Goal: Obtain resource: Download file/media

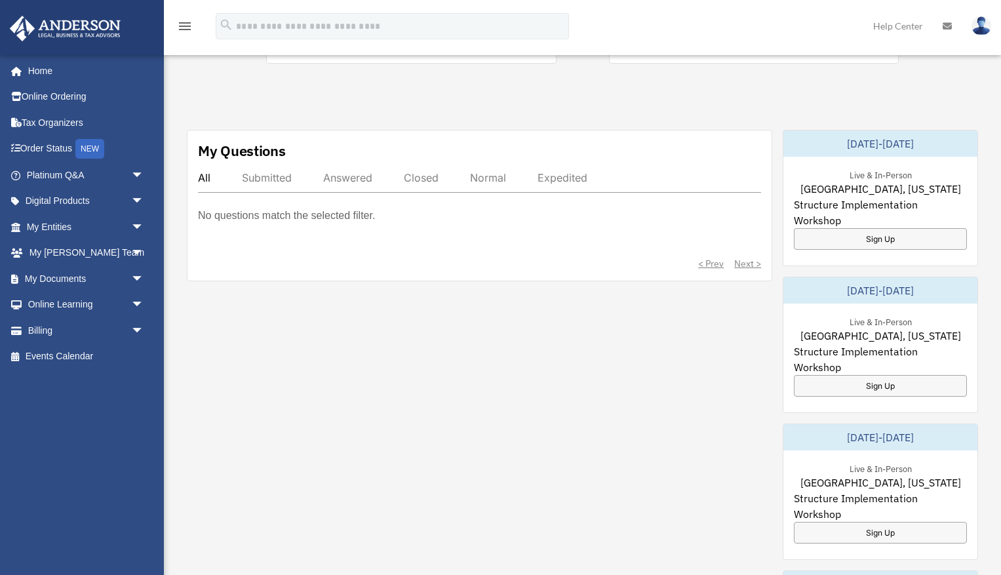
scroll to position [494, 0]
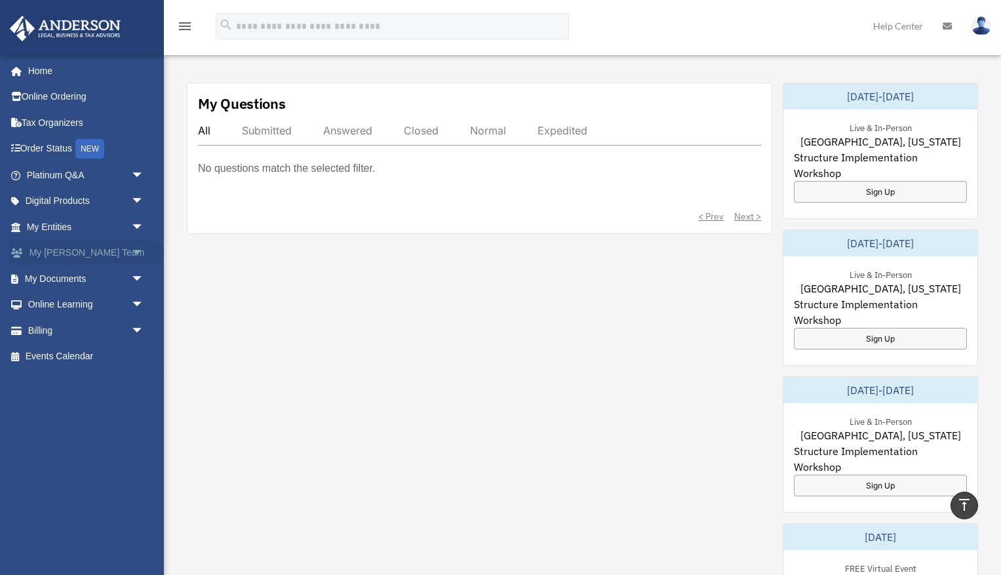
click at [75, 249] on link "My [PERSON_NAME] Team arrow_drop_down" at bounding box center [86, 253] width 155 height 26
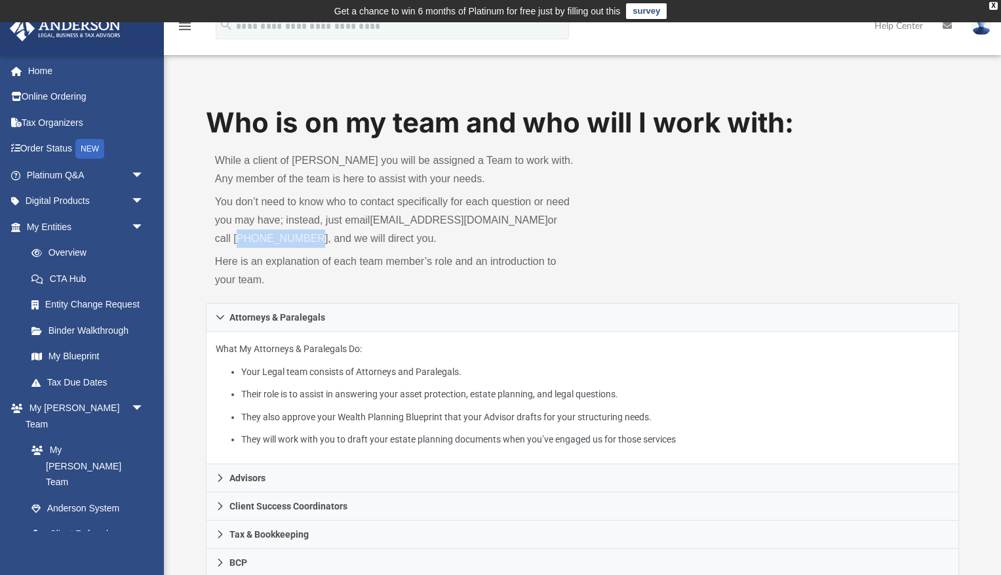
drag, startPoint x: 279, startPoint y: 240, endPoint x: 199, endPoint y: 243, distance: 80.0
click at [199, 243] on div "Who is on my team and who will I work with: While a client of Anderson you will…" at bounding box center [582, 564] width 837 height 920
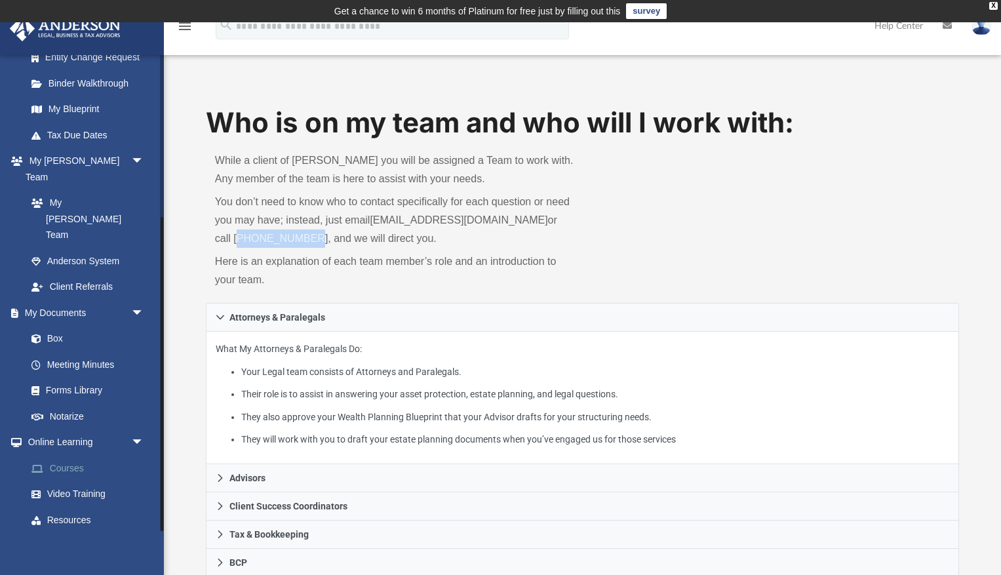
scroll to position [246, 0]
click at [50, 326] on link "Box" at bounding box center [91, 339] width 146 height 26
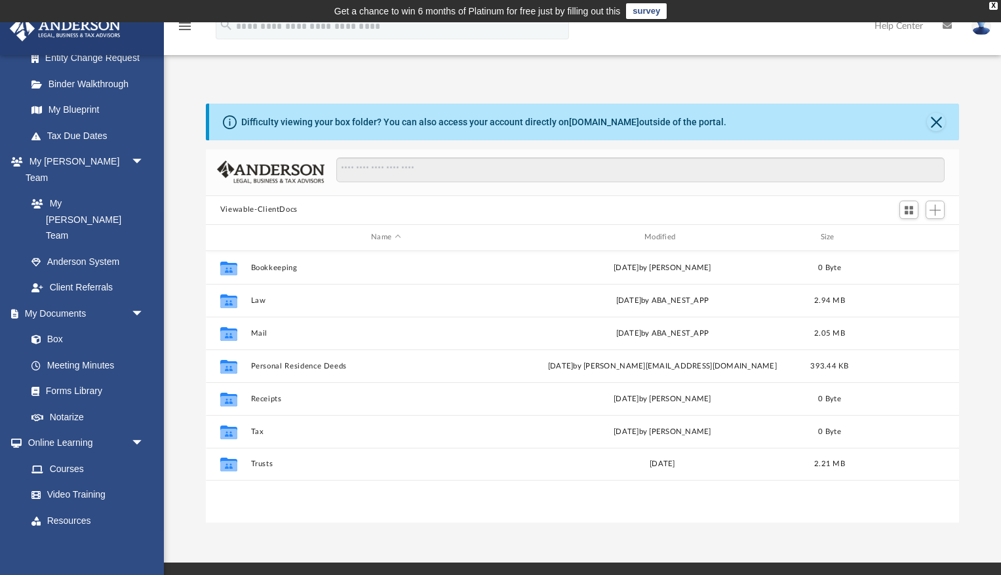
scroll to position [298, 754]
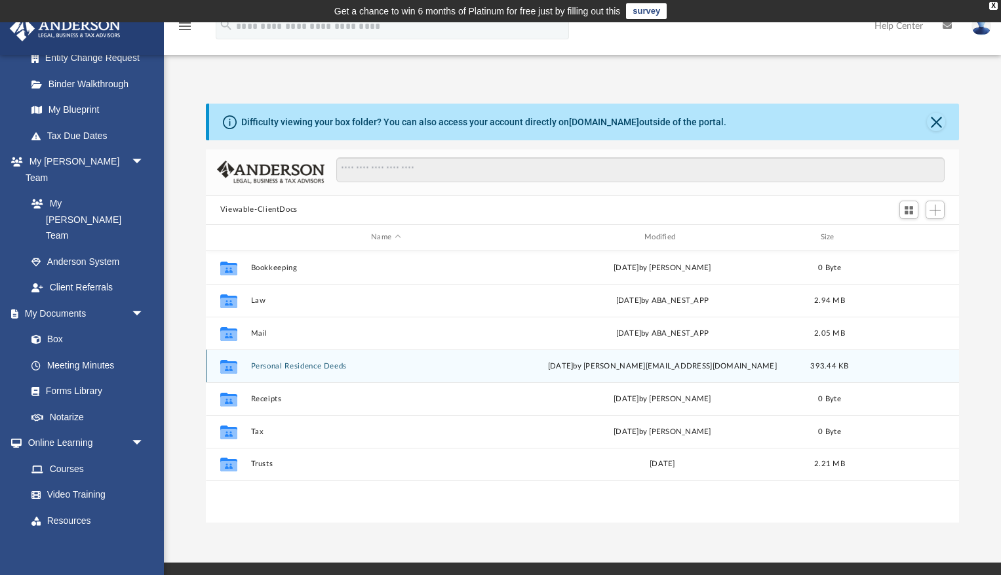
click at [290, 362] on button "Personal Residence Deeds" at bounding box center [385, 366] width 271 height 9
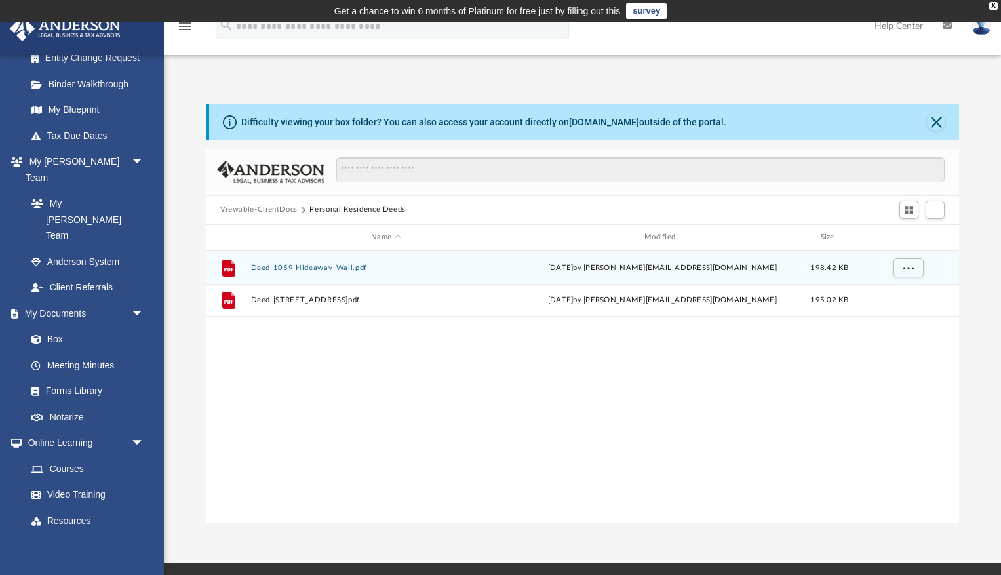
click at [300, 269] on button "Deed-1059 Hideaway_Wall.pdf" at bounding box center [385, 267] width 271 height 9
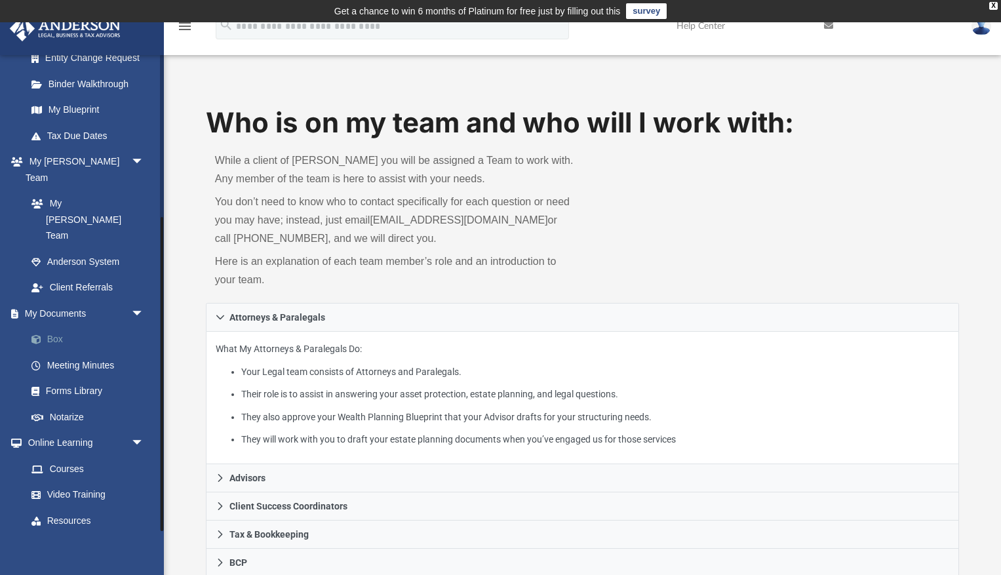
click at [54, 326] on link "Box" at bounding box center [91, 339] width 146 height 26
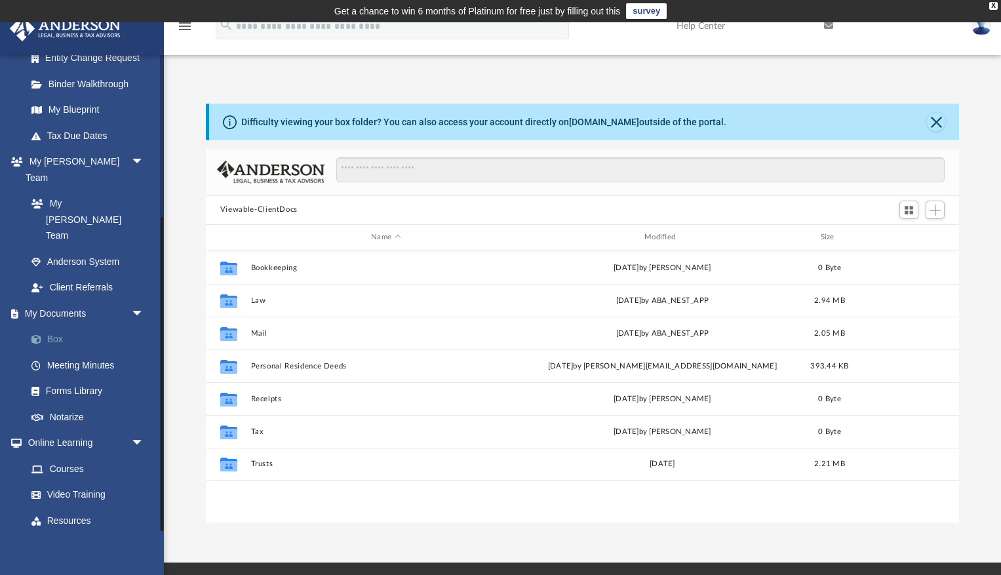
scroll to position [298, 754]
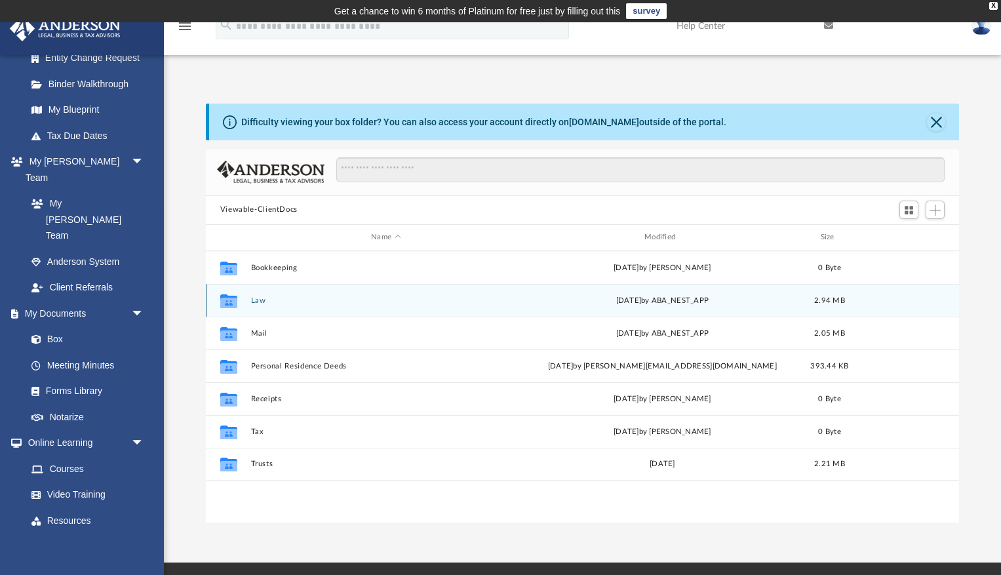
click at [260, 301] on button "Law" at bounding box center [385, 300] width 271 height 9
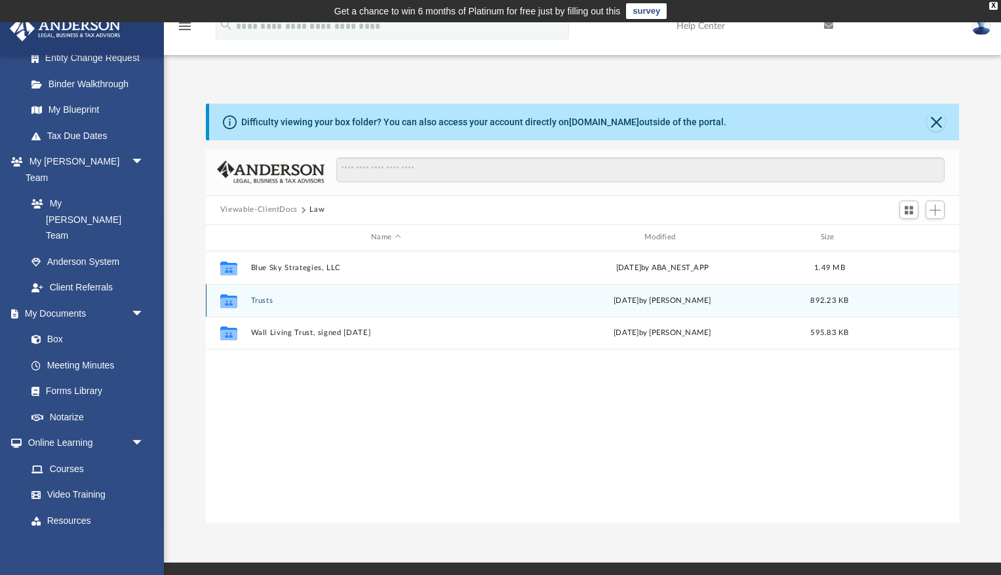
click at [260, 301] on button "Trusts" at bounding box center [385, 300] width 271 height 9
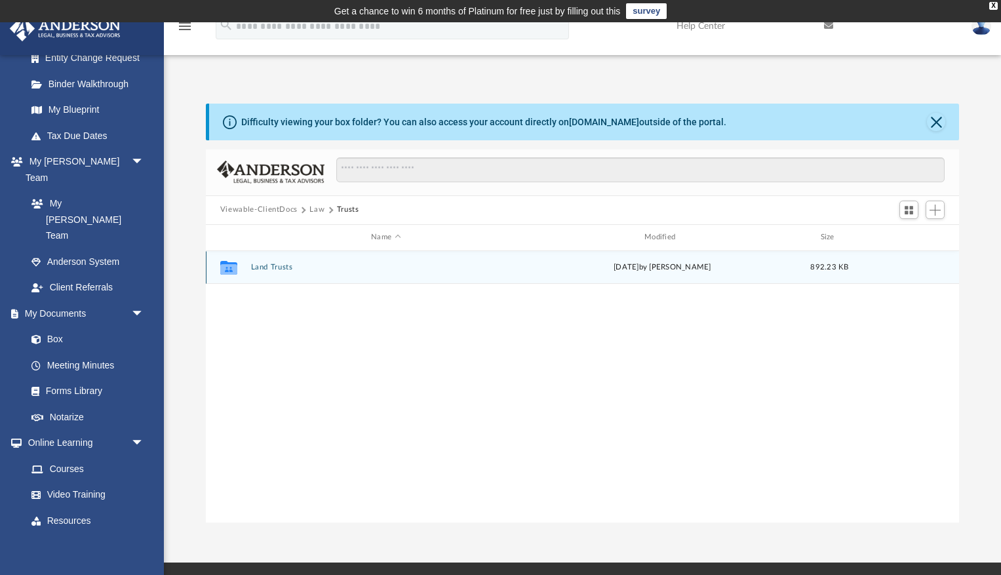
click at [266, 265] on button "Land Trusts" at bounding box center [385, 267] width 271 height 9
click at [267, 267] on button "Land Trust - Broyhill Rd Trust" at bounding box center [385, 267] width 271 height 9
click at [267, 267] on button "Broyhill Rd Trust.pdf" at bounding box center [385, 267] width 271 height 9
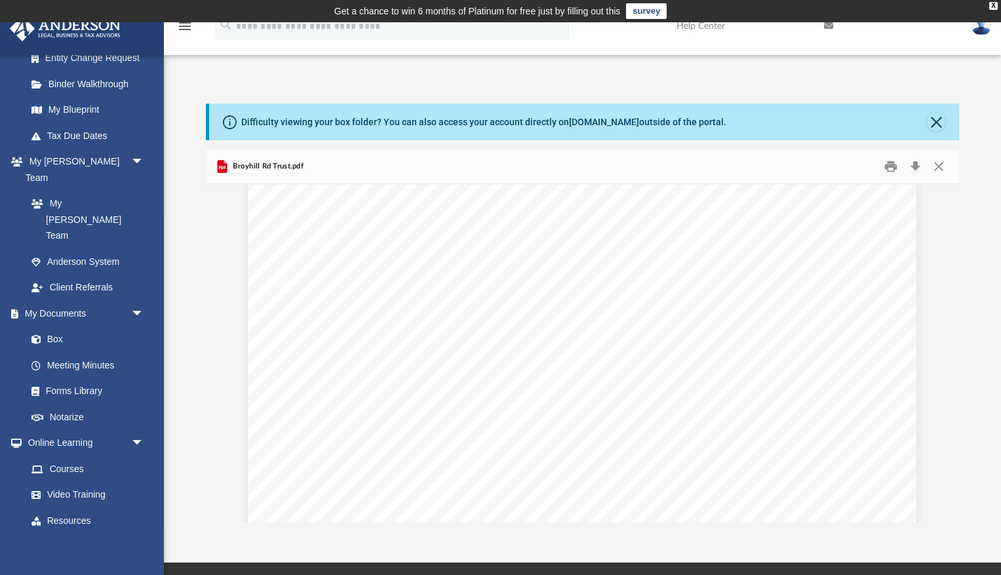
scroll to position [1127, 0]
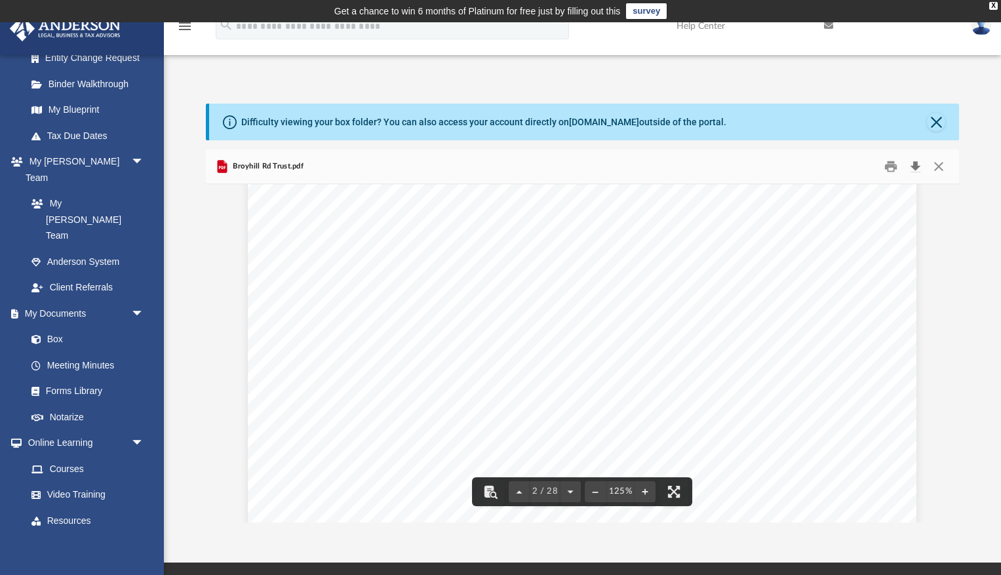
click at [916, 165] on button "Download" at bounding box center [915, 166] width 24 height 20
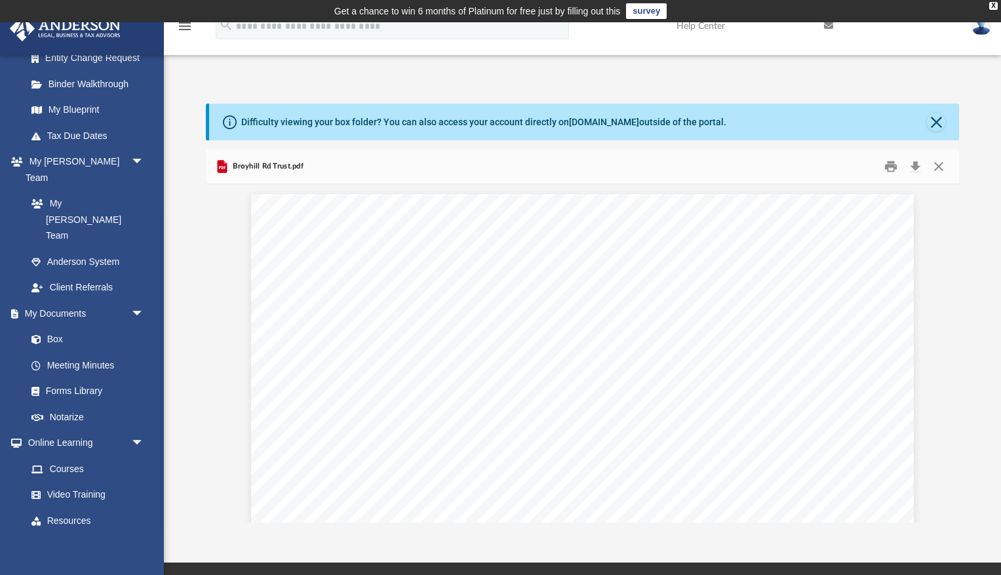
scroll to position [0, 0]
click at [199, 276] on div "Difficulty viewing your box folder? You can also access your account directly o…" at bounding box center [582, 313] width 837 height 419
click at [56, 326] on link "Box" at bounding box center [91, 339] width 146 height 26
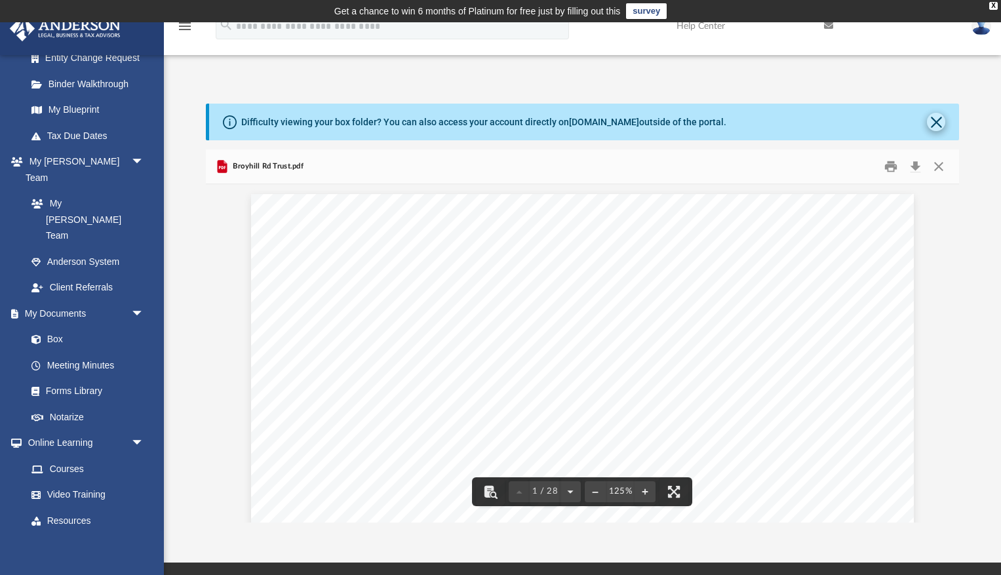
click at [937, 124] on button "Close" at bounding box center [936, 122] width 18 height 18
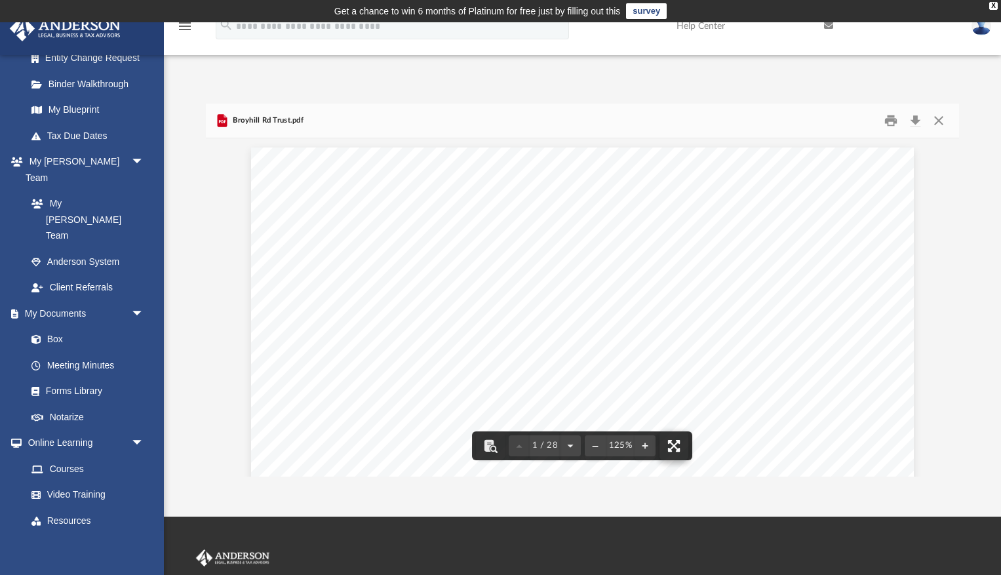
click at [670, 444] on button "File preview" at bounding box center [673, 445] width 29 height 29
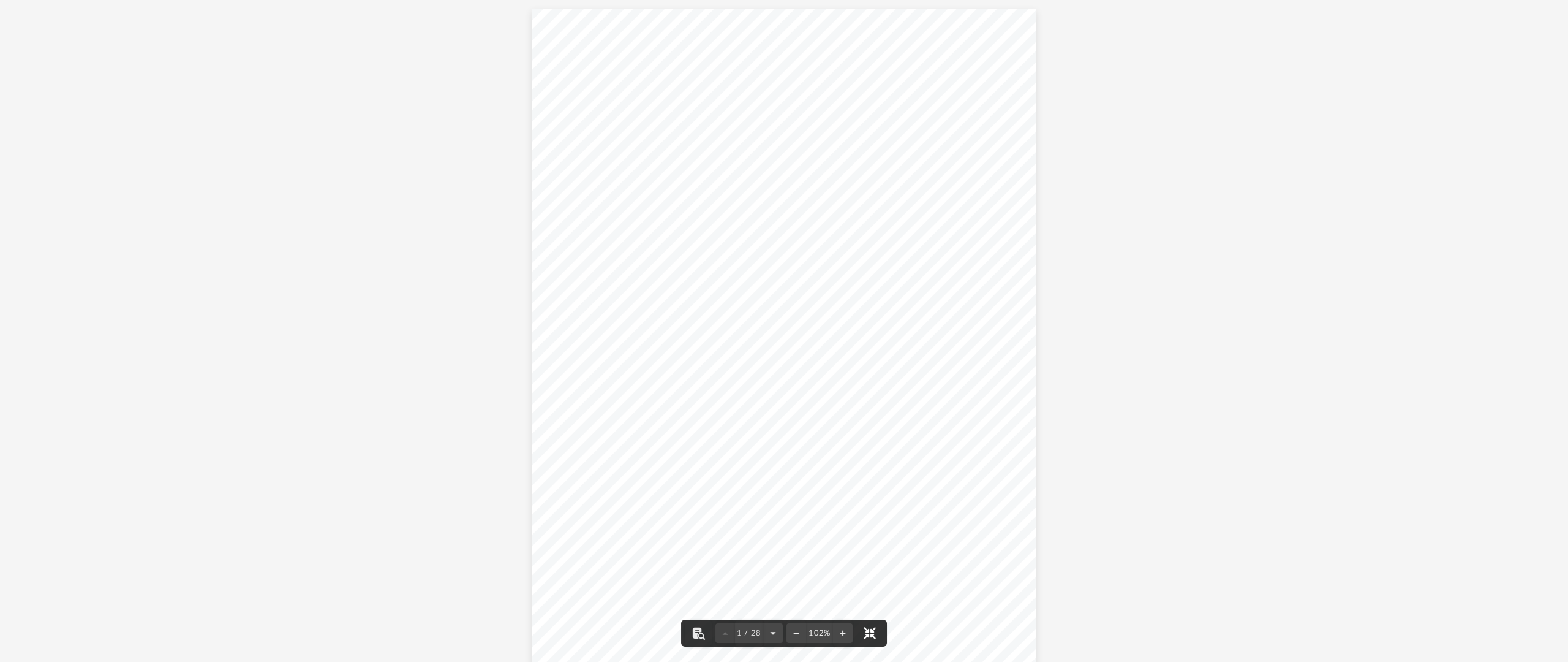
scroll to position [279, 1274]
click at [919, 392] on div "Page 1" at bounding box center [784, 338] width 506 height 659
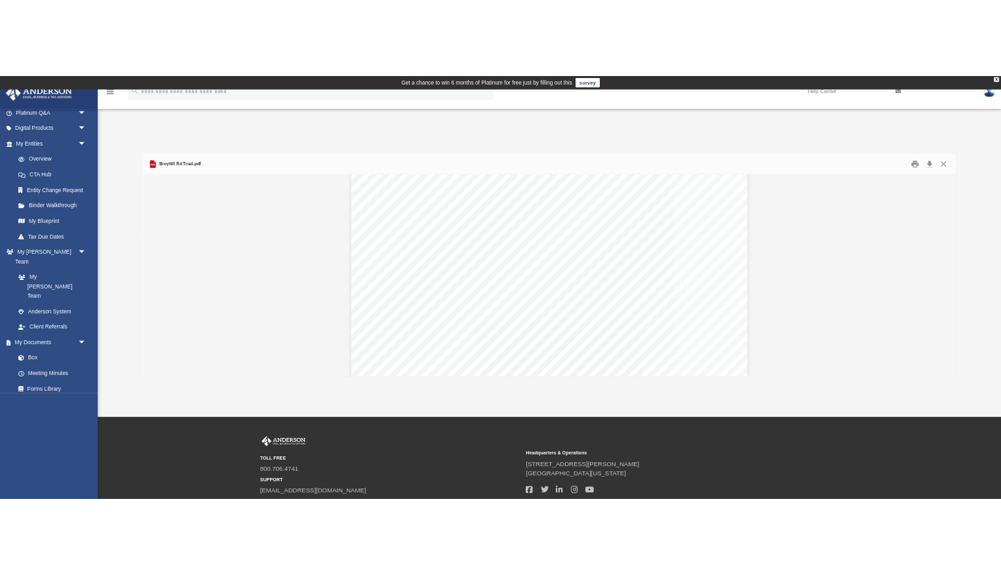
scroll to position [298, 754]
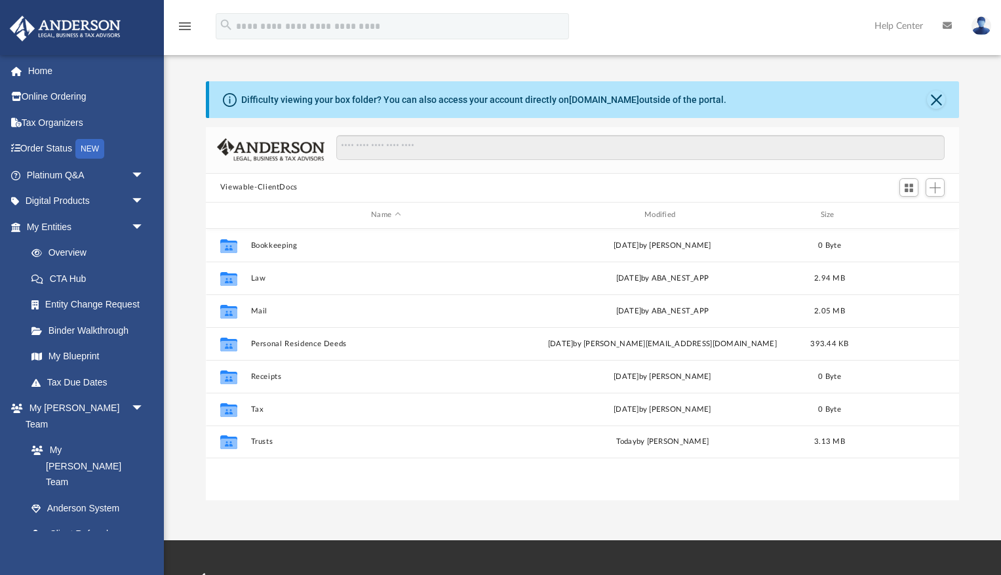
scroll to position [298, 754]
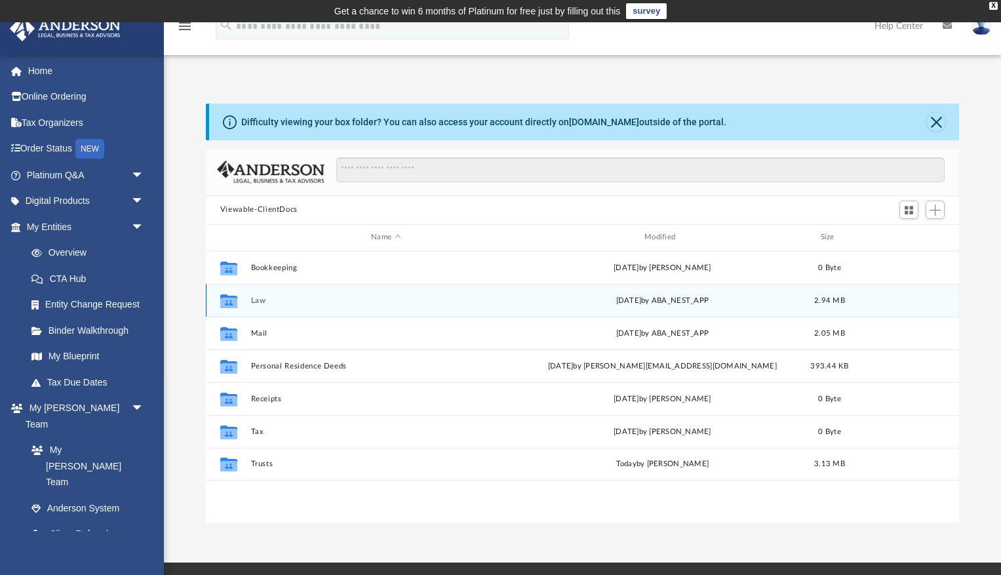
click at [259, 298] on button "Law" at bounding box center [385, 300] width 271 height 9
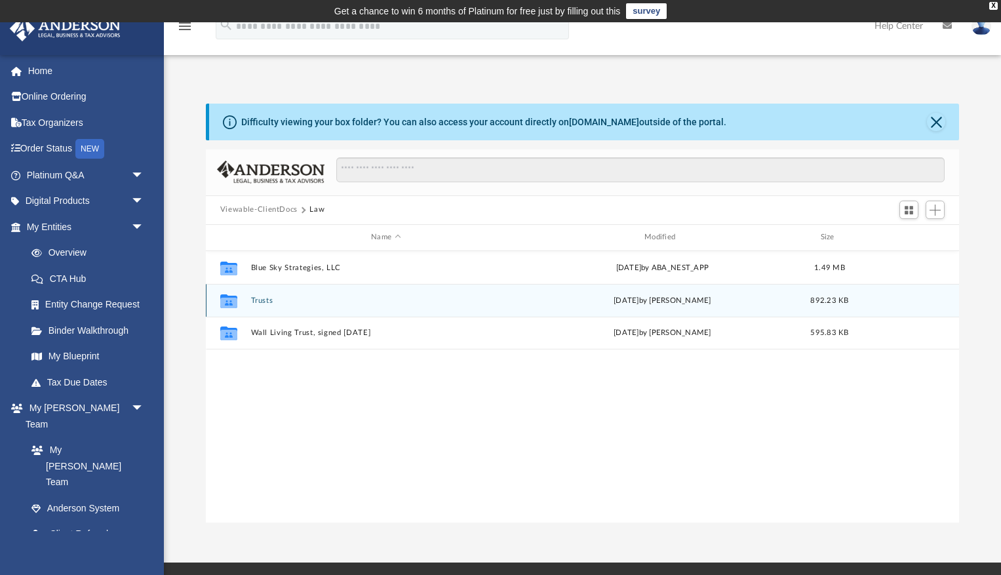
click at [260, 301] on button "Trusts" at bounding box center [385, 300] width 271 height 9
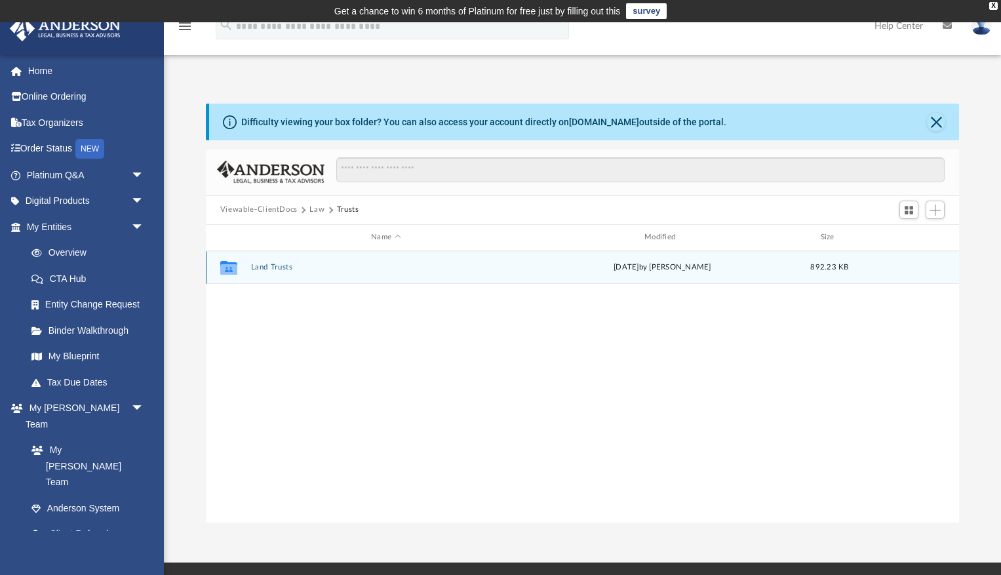
click at [277, 265] on button "Land Trusts" at bounding box center [385, 267] width 271 height 9
click at [279, 267] on button "Land Trust - Broyhill Rd Trust" at bounding box center [385, 267] width 271 height 9
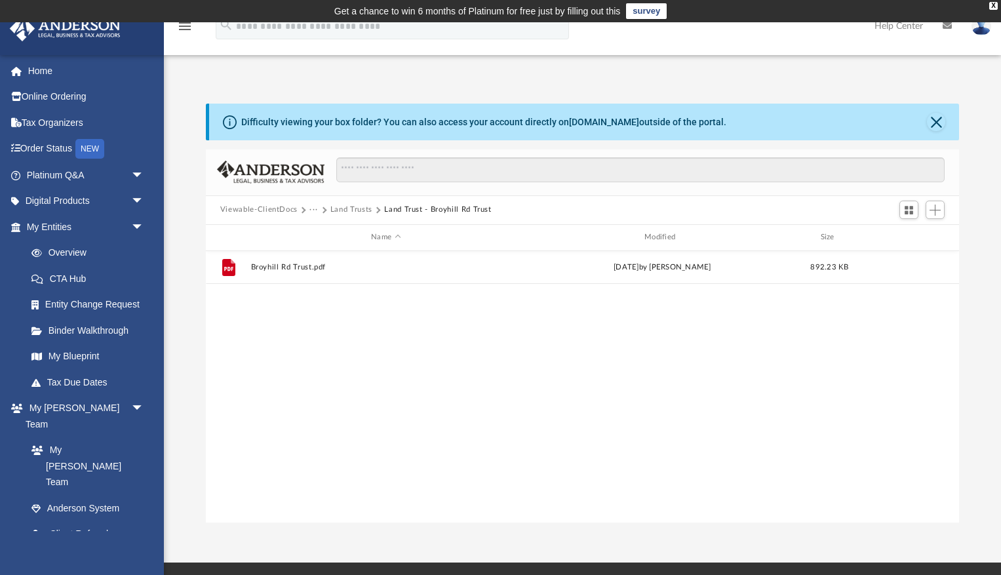
click at [356, 211] on button "Land Trusts" at bounding box center [351, 210] width 42 height 12
click at [933, 209] on span "Add" at bounding box center [934, 209] width 11 height 11
click at [910, 256] on li "New Folder" at bounding box center [916, 257] width 42 height 14
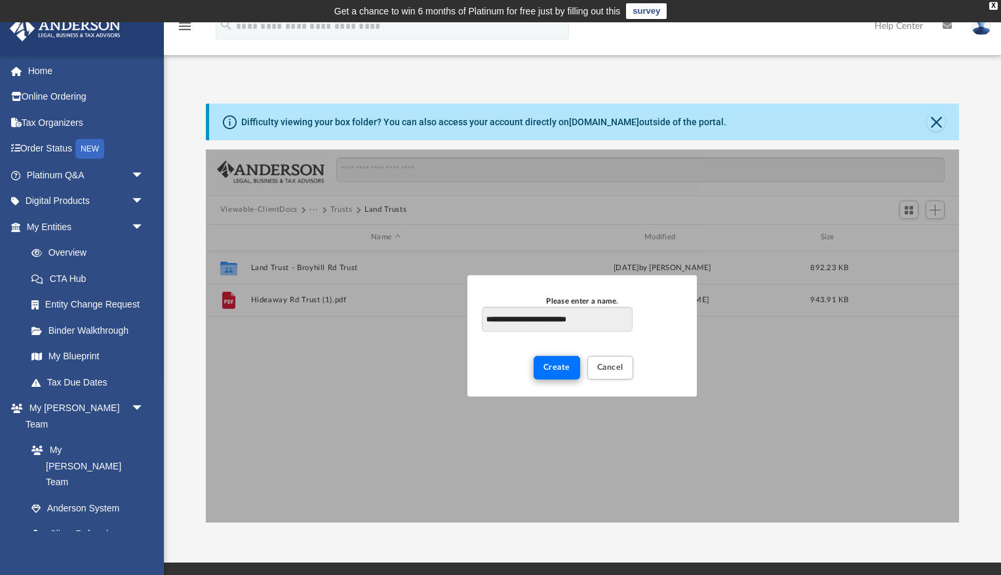
type input "**********"
click at [560, 367] on span "Create" at bounding box center [556, 367] width 27 height 8
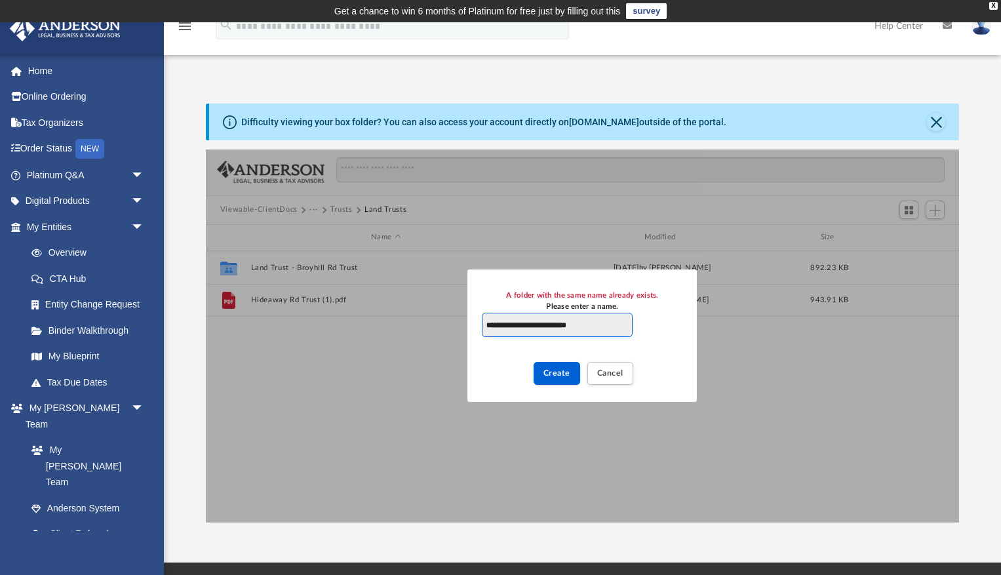
click at [594, 325] on input "**********" at bounding box center [557, 325] width 150 height 25
click at [610, 373] on span "Cancel" at bounding box center [610, 373] width 26 height 8
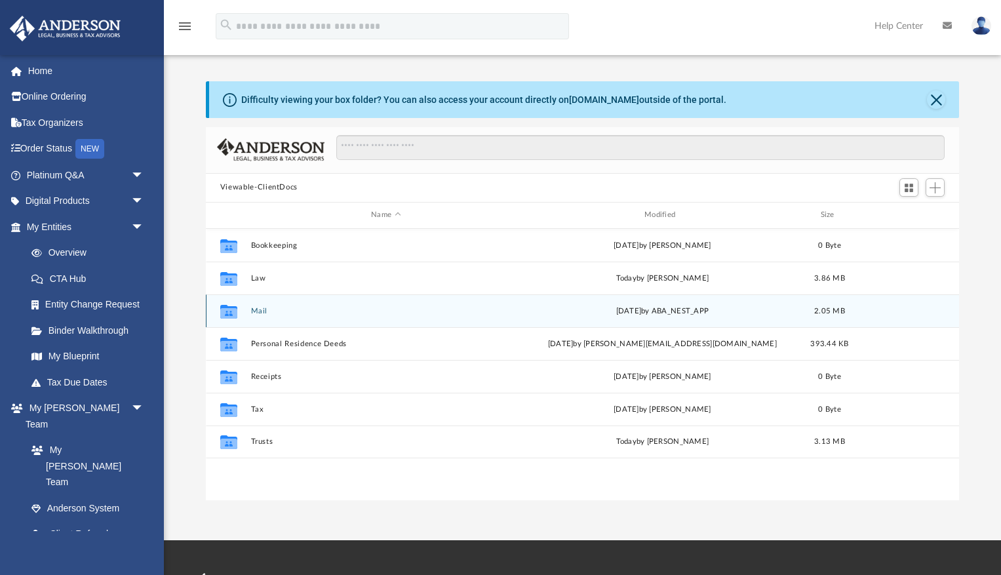
scroll to position [298, 754]
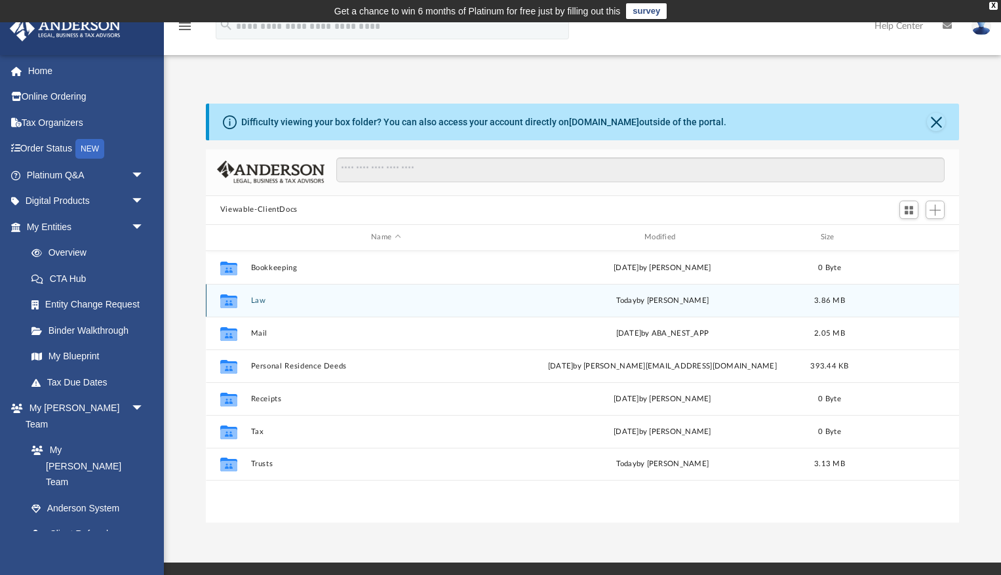
click at [261, 301] on button "Law" at bounding box center [385, 300] width 271 height 9
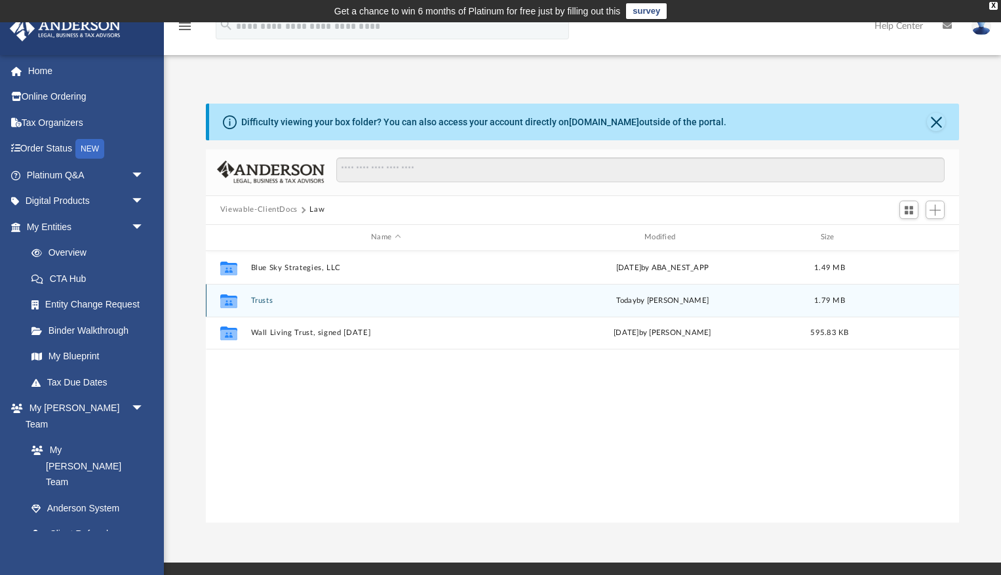
click at [263, 305] on div "Collaborated Folder Trusts today by Alex Cohen 1.79 MB" at bounding box center [582, 300] width 753 height 33
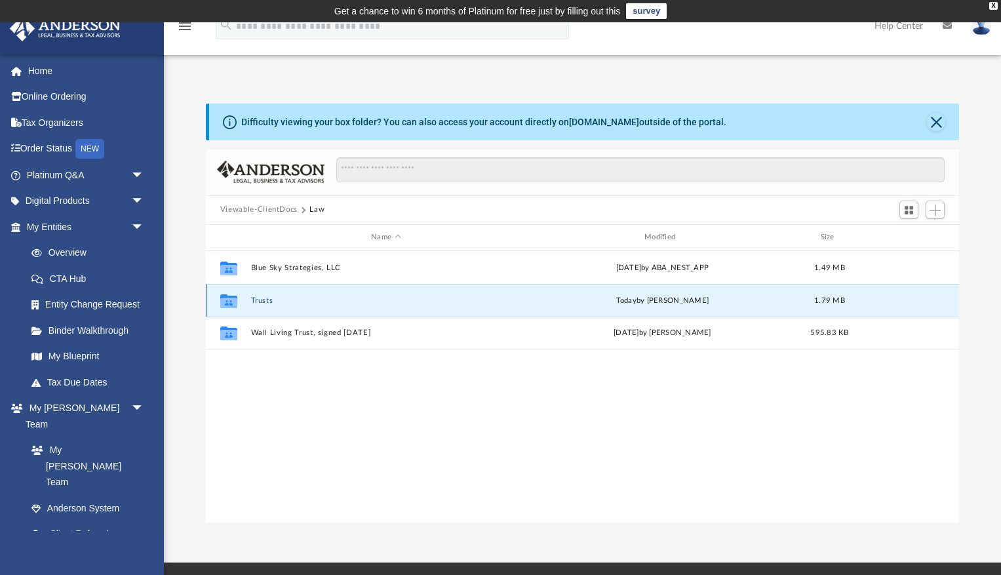
click at [265, 301] on button "Trusts" at bounding box center [385, 300] width 271 height 9
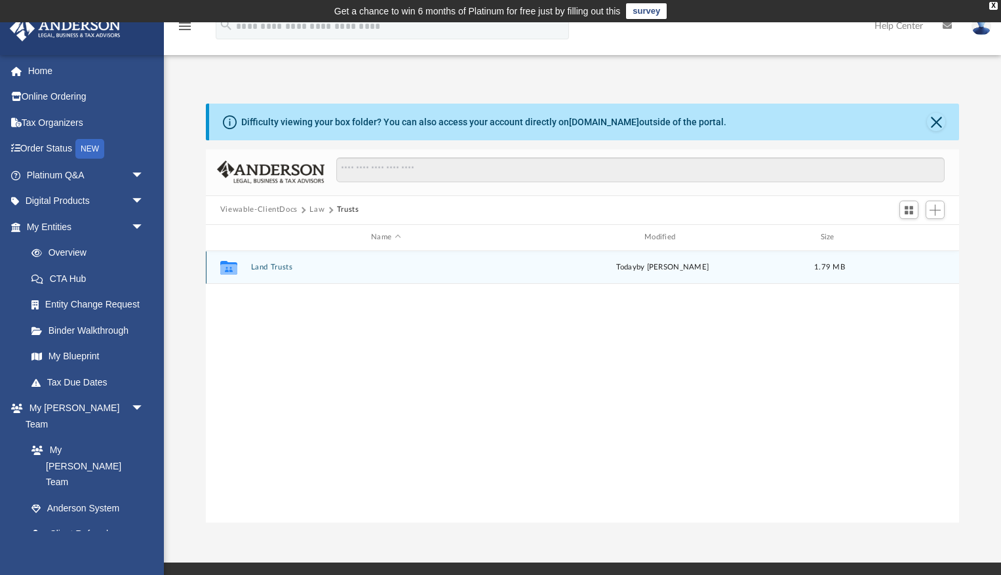
click at [282, 265] on button "Land Trusts" at bounding box center [385, 267] width 271 height 9
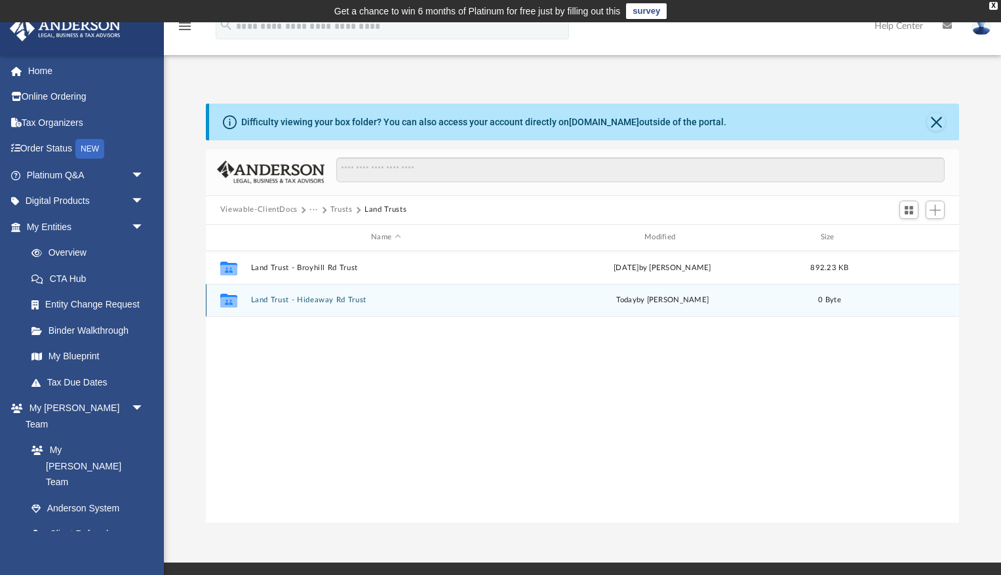
click at [277, 300] on button "Land Trust - Hideaway Rd Trust" at bounding box center [385, 300] width 271 height 9
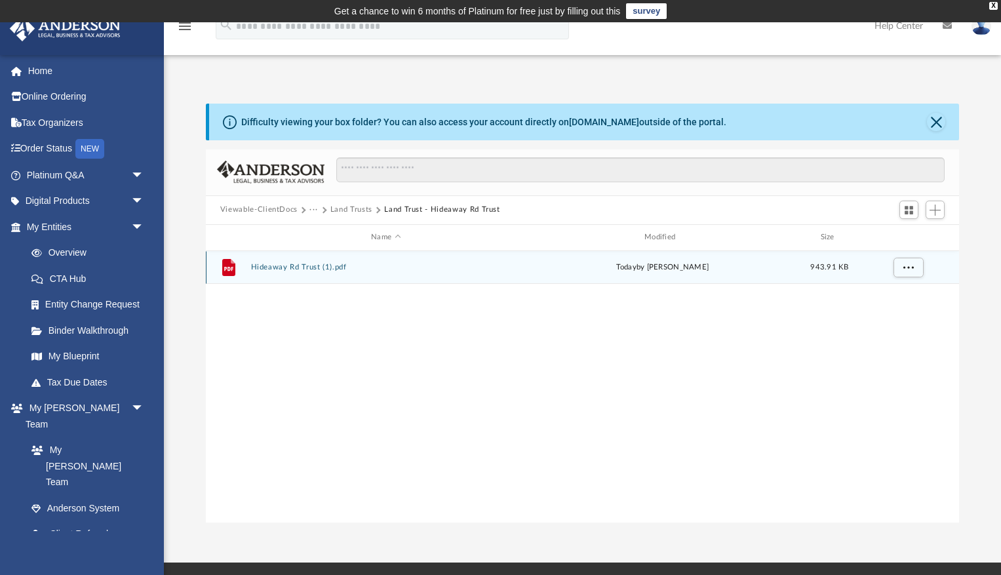
click at [286, 266] on button "Hideaway Rd Trust (1).pdf" at bounding box center [385, 267] width 271 height 9
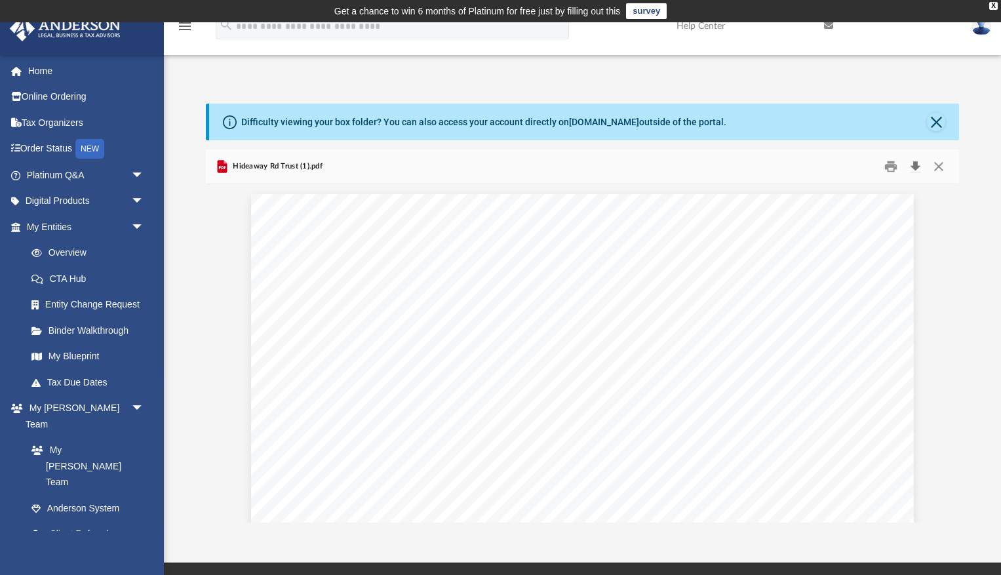
click at [914, 165] on button "Download" at bounding box center [915, 166] width 24 height 20
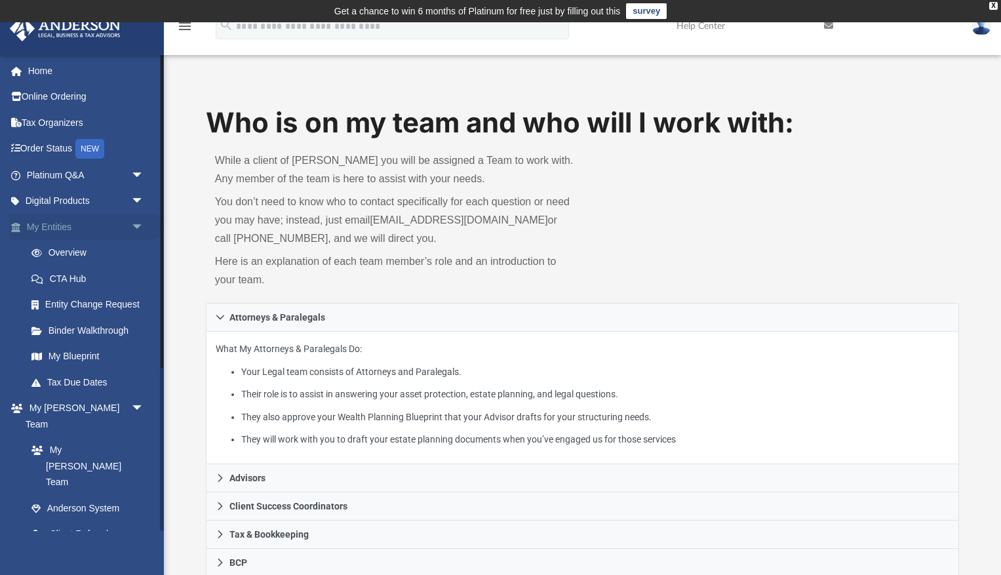
click at [96, 222] on link "My Entities arrow_drop_down" at bounding box center [86, 227] width 155 height 26
click at [134, 222] on span "arrow_drop_down" at bounding box center [144, 227] width 26 height 27
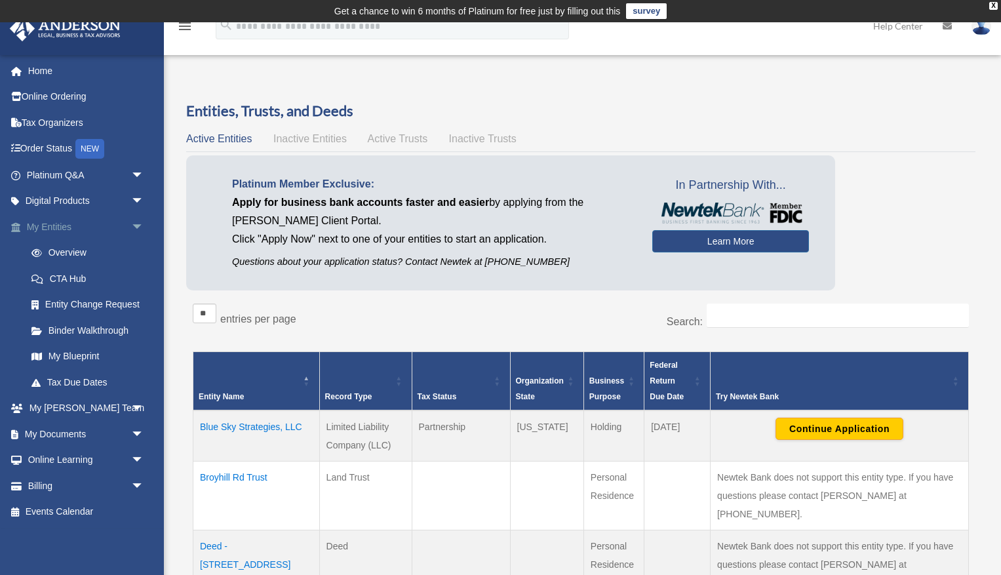
click at [138, 223] on span "arrow_drop_down" at bounding box center [144, 227] width 26 height 27
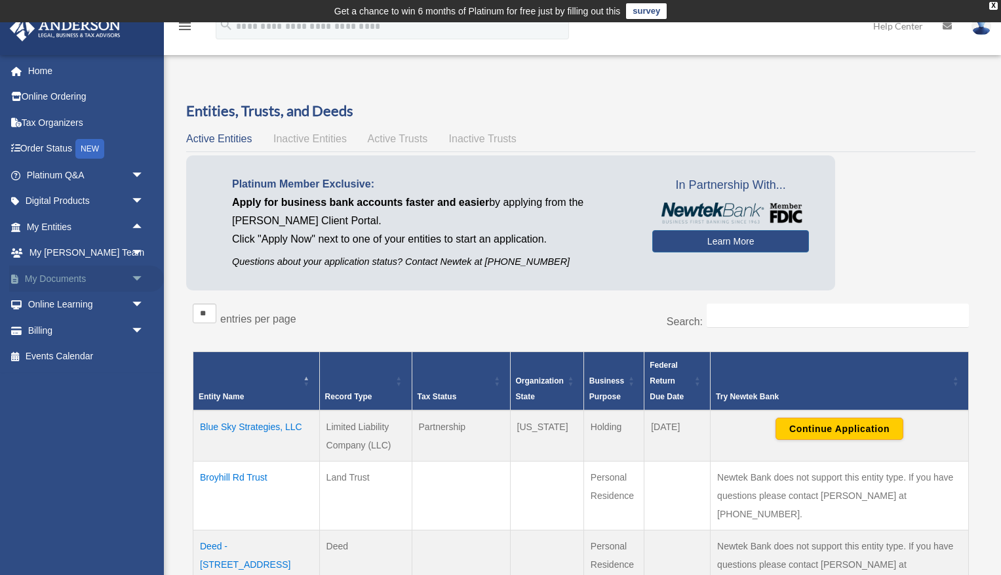
click at [69, 273] on link "My Documents arrow_drop_down" at bounding box center [86, 278] width 155 height 26
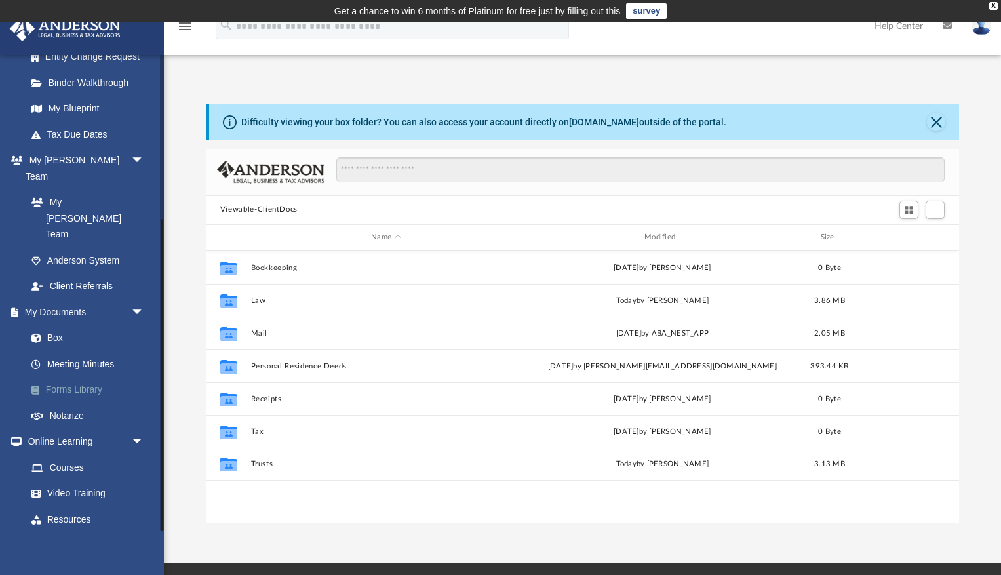
scroll to position [246, 0]
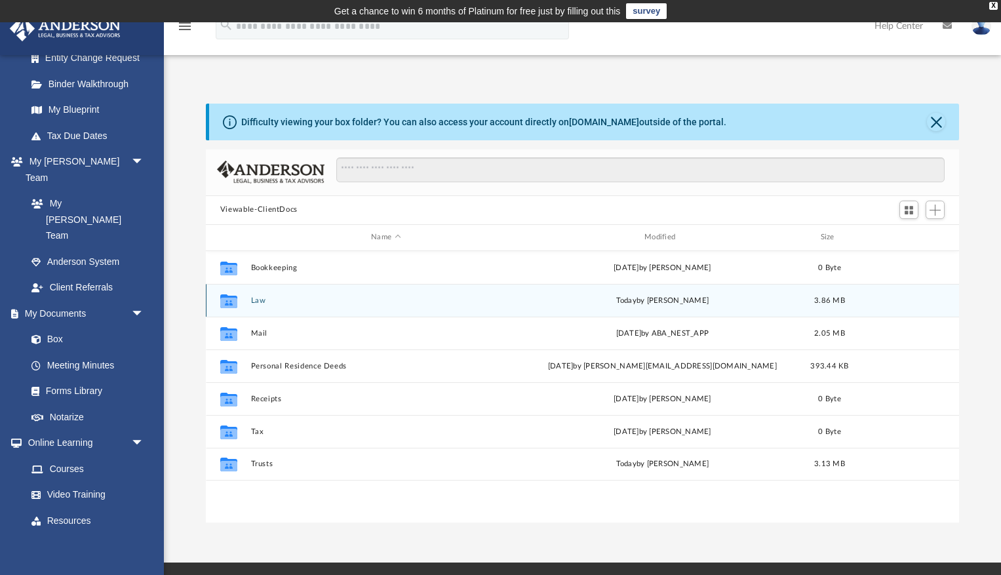
click at [258, 301] on button "Law" at bounding box center [385, 300] width 271 height 9
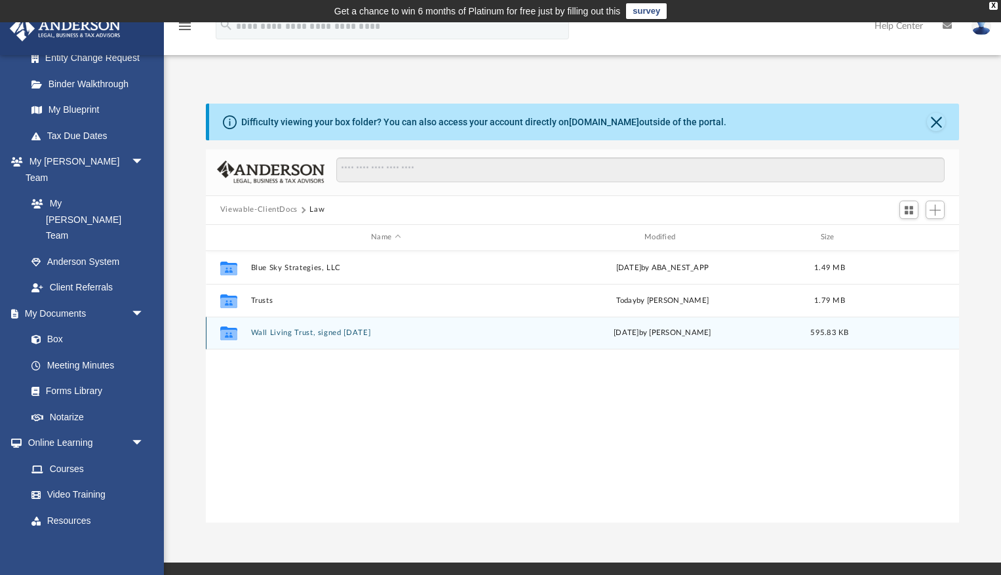
click at [266, 332] on button "Wall Living Trust, signed [DATE]" at bounding box center [385, 332] width 271 height 9
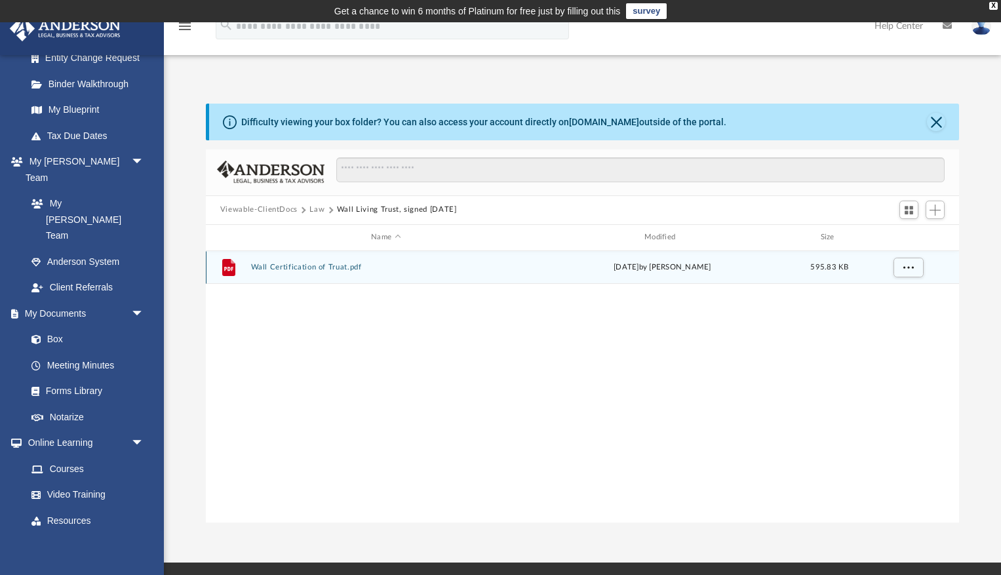
click at [287, 266] on button "Wall Certification of Truat.pdf" at bounding box center [385, 267] width 271 height 9
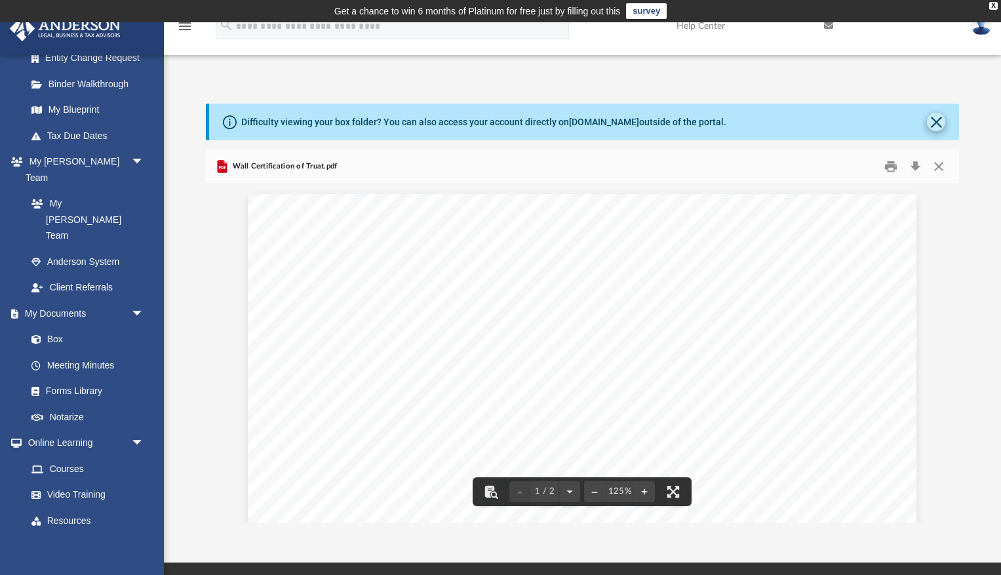
scroll to position [0, 0]
click at [918, 164] on button "Download" at bounding box center [915, 166] width 24 height 20
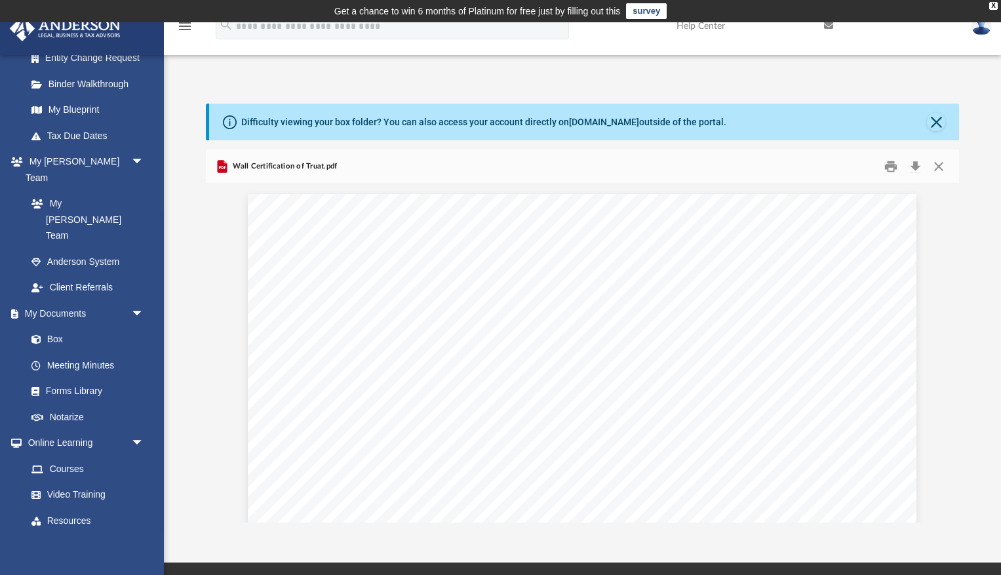
click at [333, 166] on span "Wall Certification of Truat.pdf" at bounding box center [283, 167] width 107 height 12
click at [64, 326] on link "Box" at bounding box center [91, 339] width 146 height 26
click at [56, 326] on link "Box" at bounding box center [91, 339] width 146 height 26
click at [935, 125] on button "Close" at bounding box center [936, 122] width 18 height 18
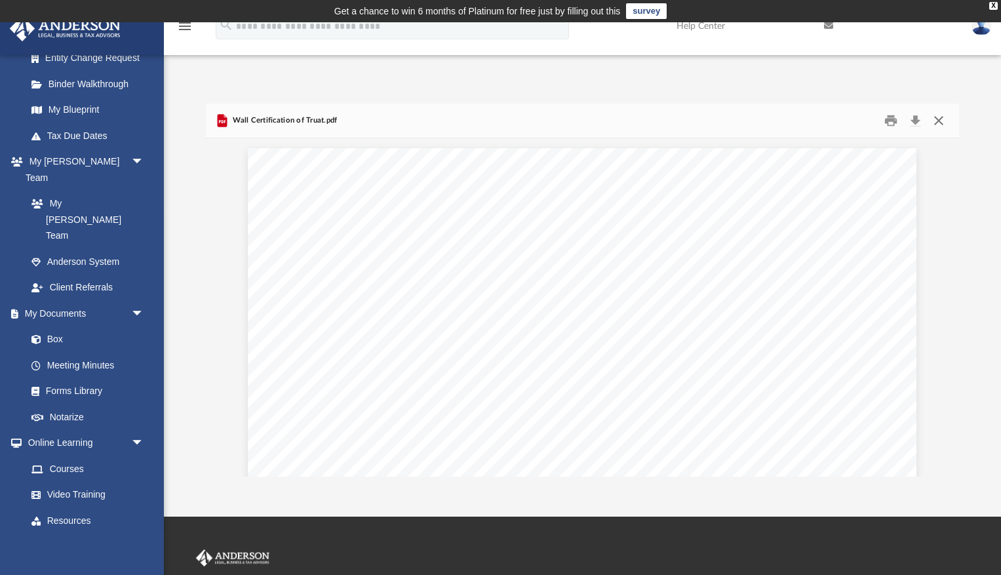
click at [936, 122] on button "Close" at bounding box center [939, 120] width 24 height 20
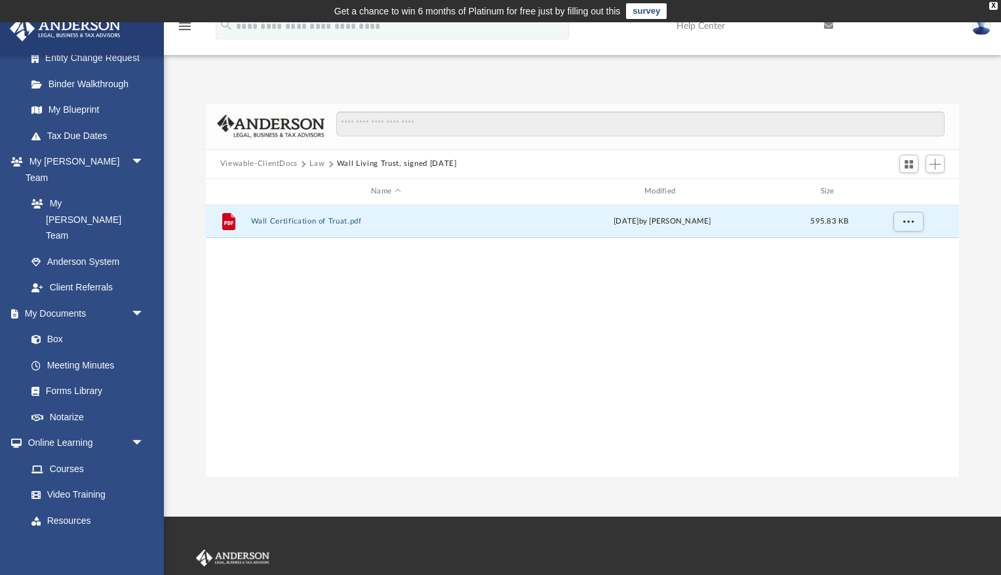
click at [317, 166] on button "Law" at bounding box center [316, 164] width 15 height 12
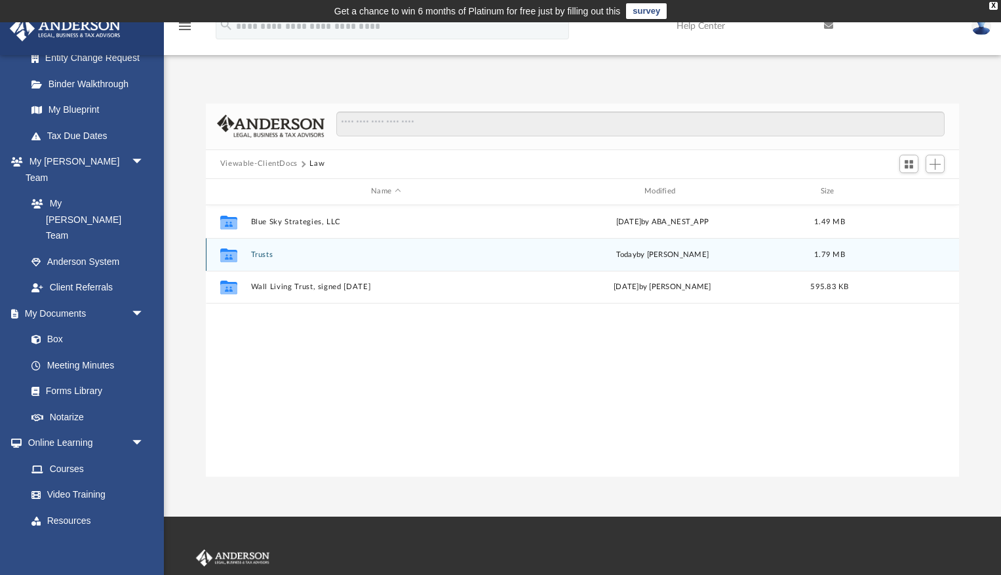
click at [265, 254] on button "Trusts" at bounding box center [385, 254] width 271 height 9
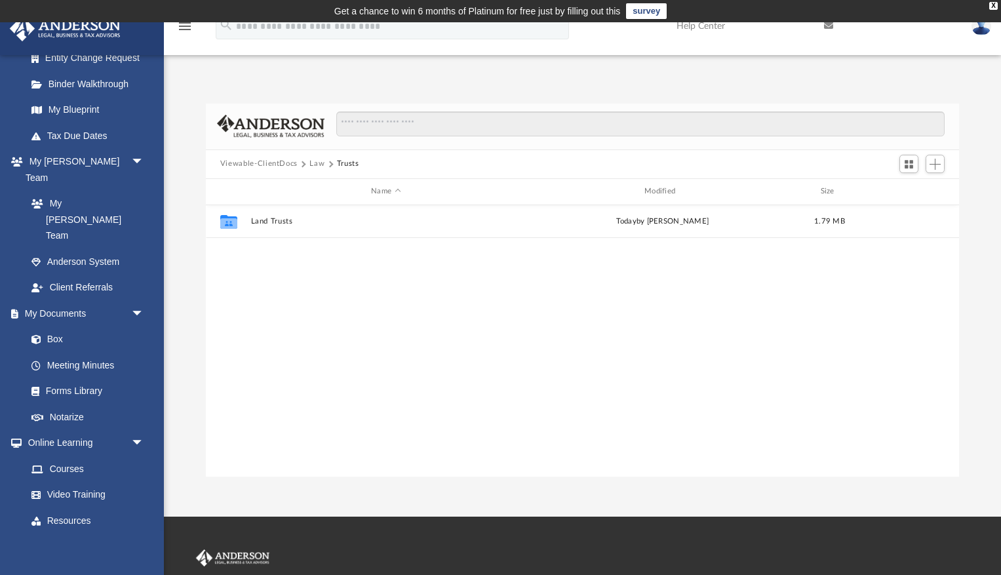
click at [315, 163] on button "Law" at bounding box center [316, 164] width 15 height 12
click at [276, 166] on button "Viewable-ClientDocs" at bounding box center [258, 164] width 77 height 12
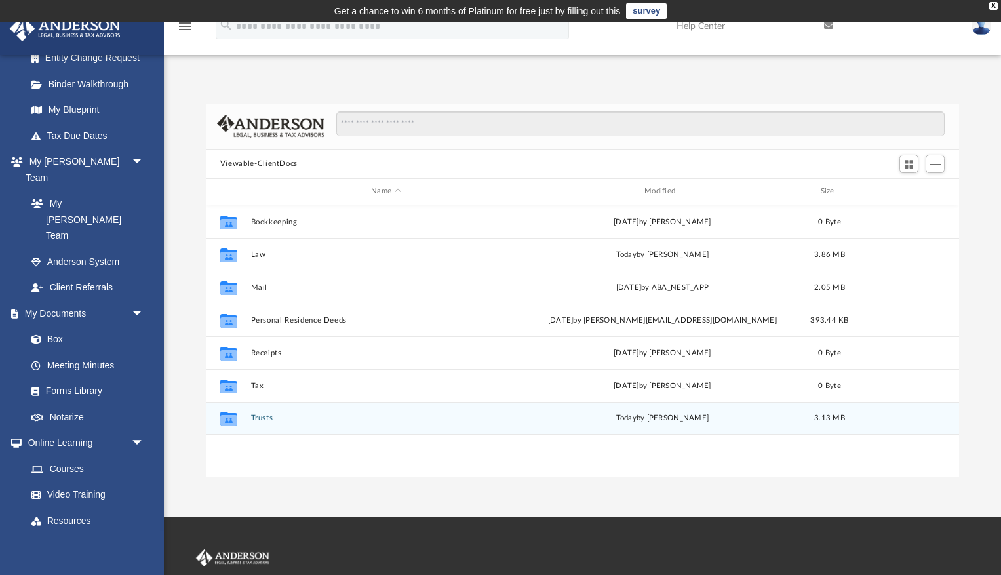
click at [263, 417] on button "Trusts" at bounding box center [385, 418] width 271 height 9
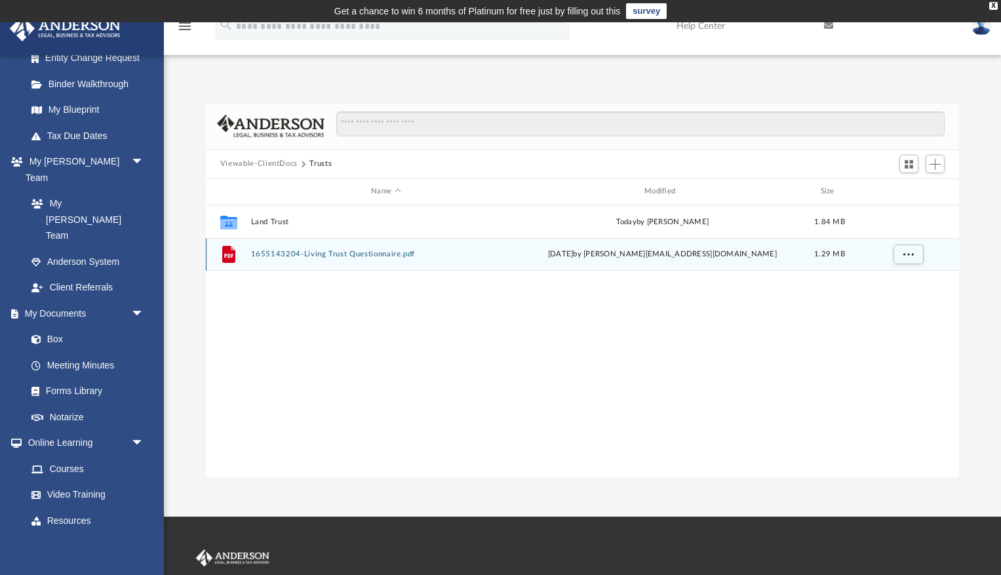
click at [283, 254] on button "1655143204-Living Trust Questionnaire.pdf" at bounding box center [385, 254] width 271 height 9
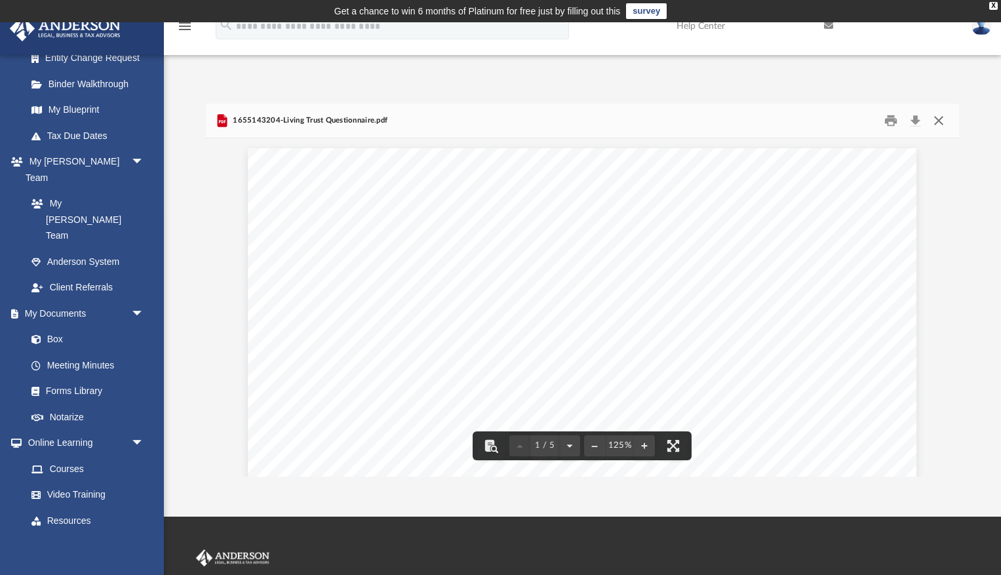
click at [937, 120] on button "Close" at bounding box center [939, 120] width 24 height 20
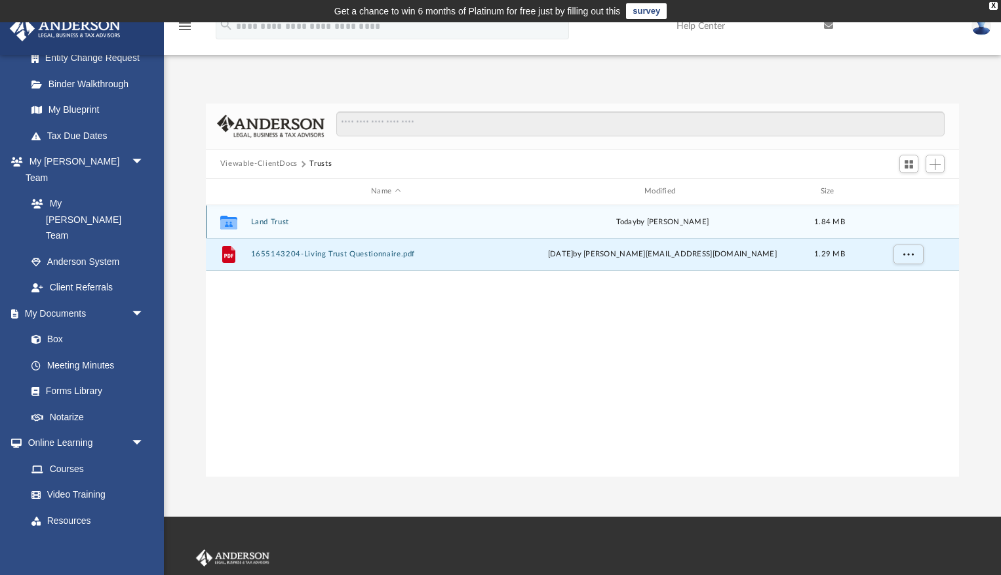
click at [267, 223] on button "Land Trust" at bounding box center [385, 222] width 271 height 9
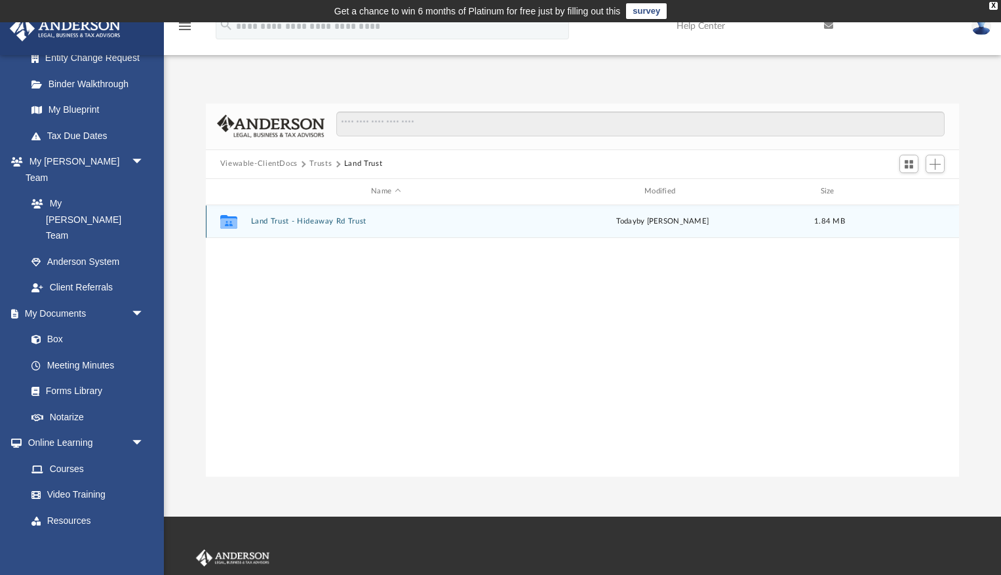
click at [267, 223] on button "Land Trust - Hideaway Rd Trust" at bounding box center [385, 221] width 271 height 9
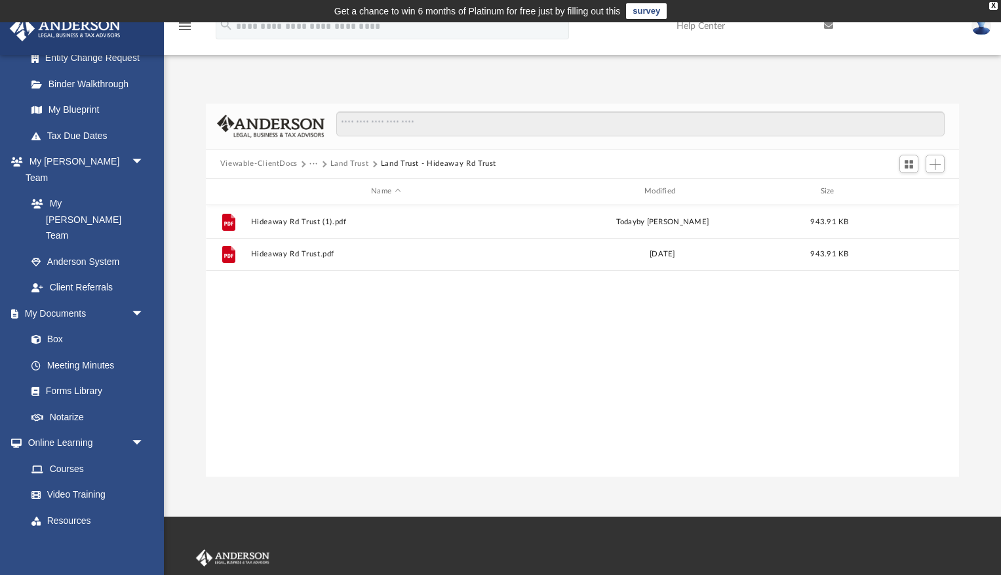
click at [314, 163] on button "···" at bounding box center [313, 164] width 9 height 12
click at [287, 165] on button "Viewable-ClientDocs" at bounding box center [258, 164] width 77 height 12
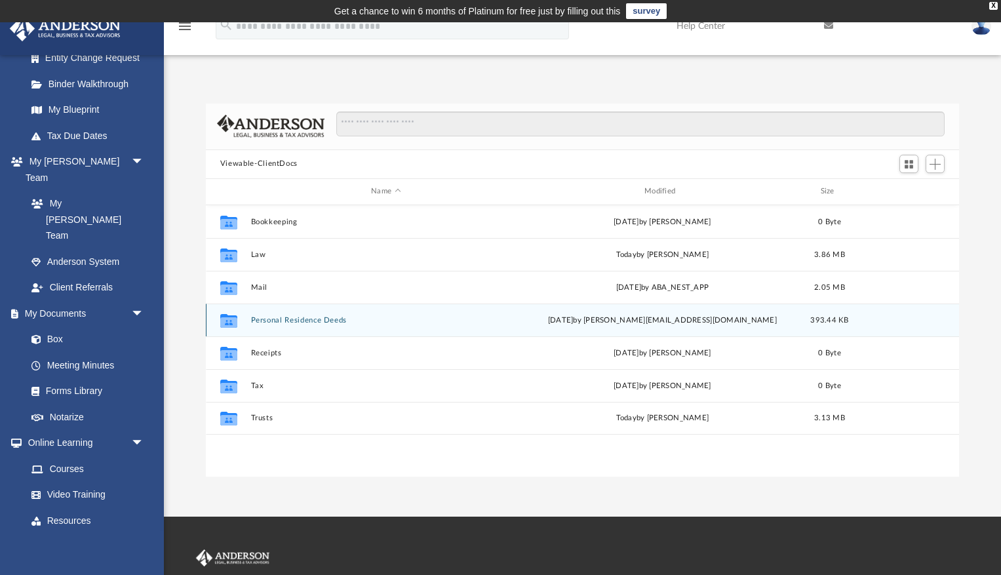
click at [267, 321] on button "Personal Residence Deeds" at bounding box center [385, 320] width 271 height 9
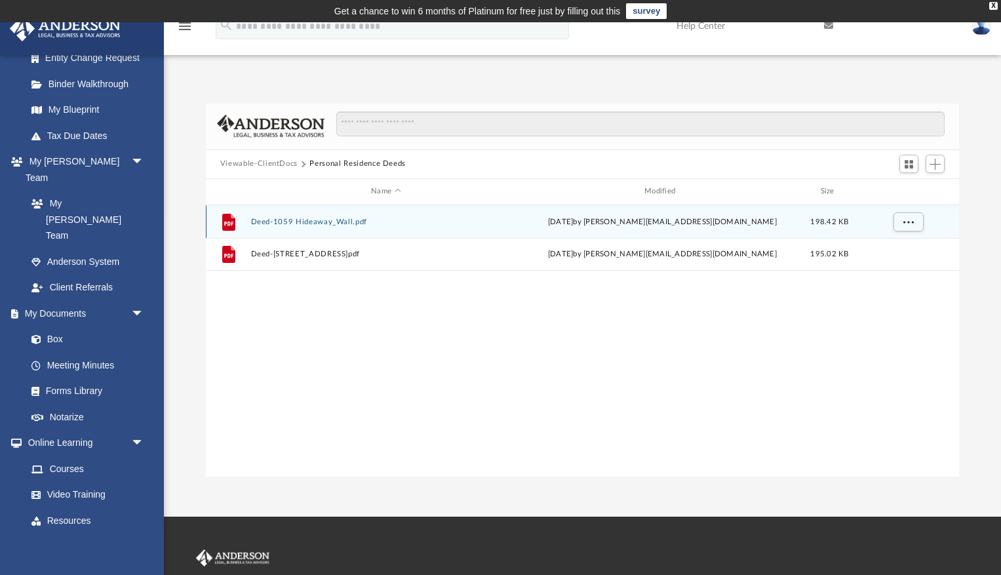
click at [313, 223] on button "Deed-1059 Hideaway_Wall.pdf" at bounding box center [385, 222] width 271 height 9
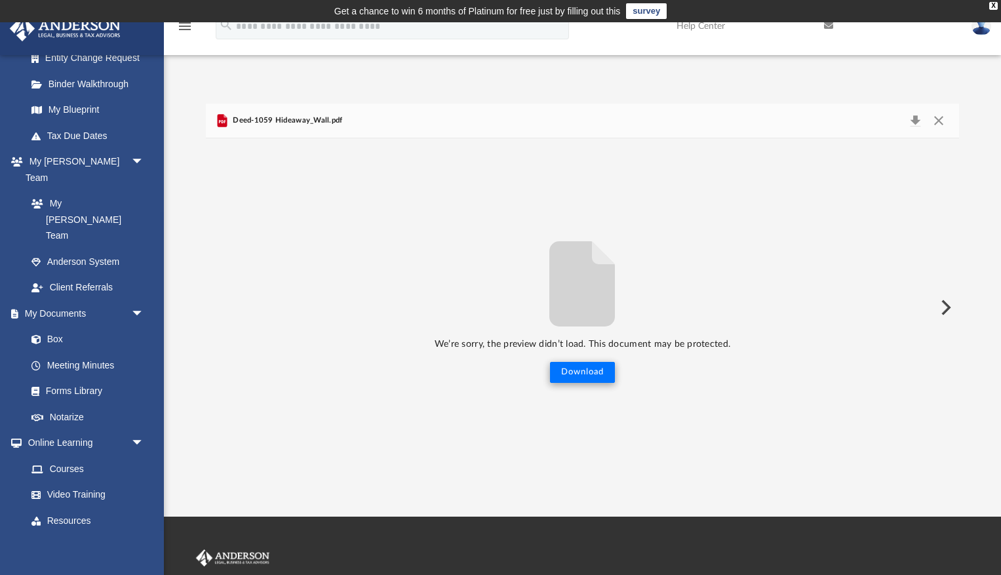
click at [591, 369] on button "Download" at bounding box center [582, 372] width 65 height 21
click at [941, 118] on button "Close" at bounding box center [939, 120] width 24 height 18
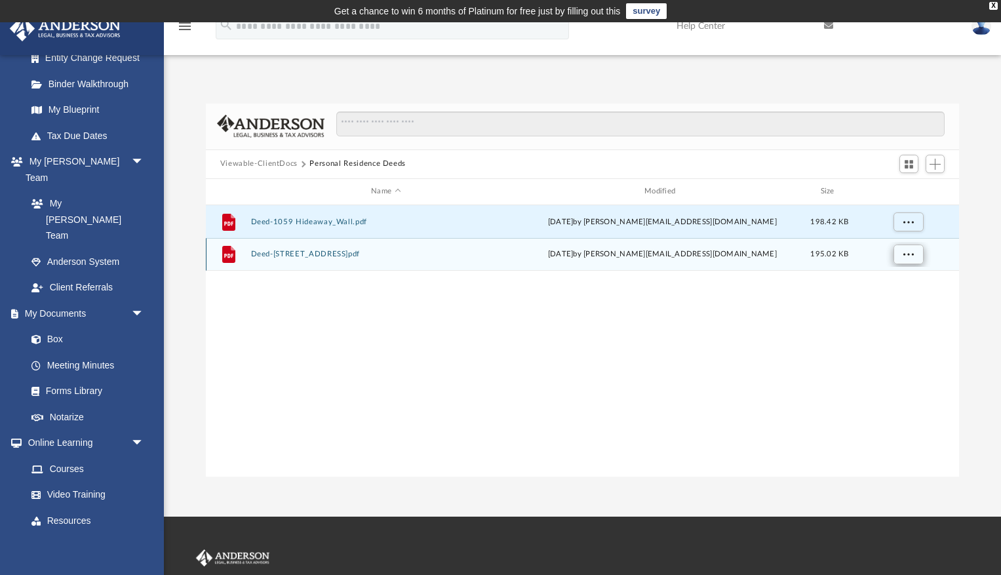
click at [904, 250] on span "More options" at bounding box center [907, 253] width 10 height 7
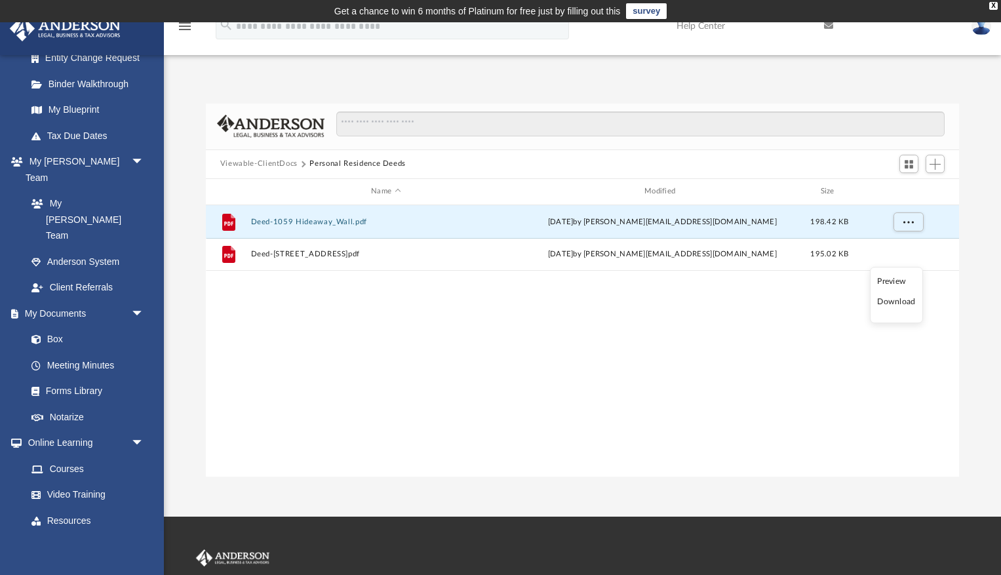
click at [893, 302] on li "Download" at bounding box center [896, 302] width 38 height 14
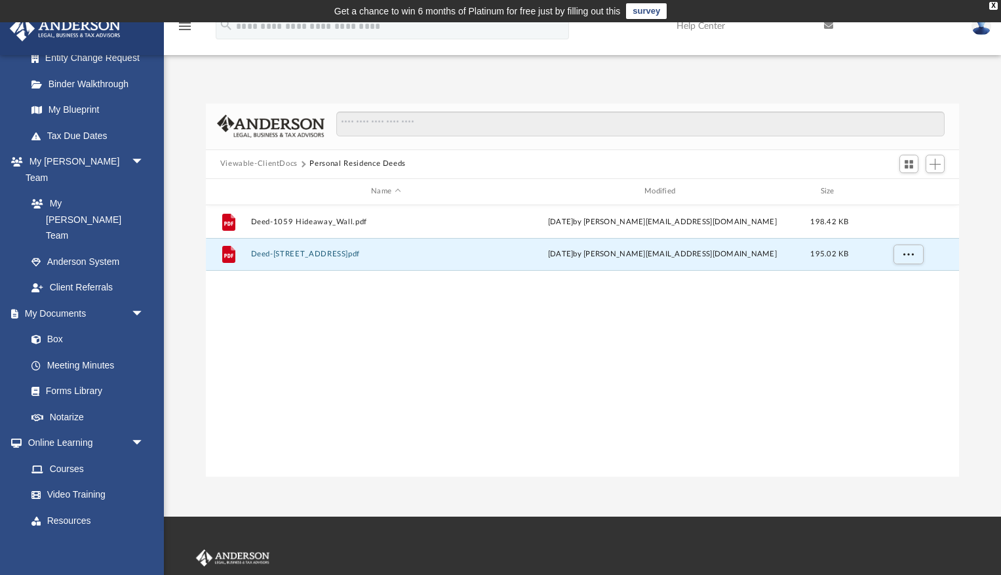
click at [811, 374] on div "File Deed-1059 Hideaway_Wall.pdf [DATE] by [EMAIL_ADDRESS][DOMAIN_NAME] 198.42 …" at bounding box center [582, 340] width 753 height 271
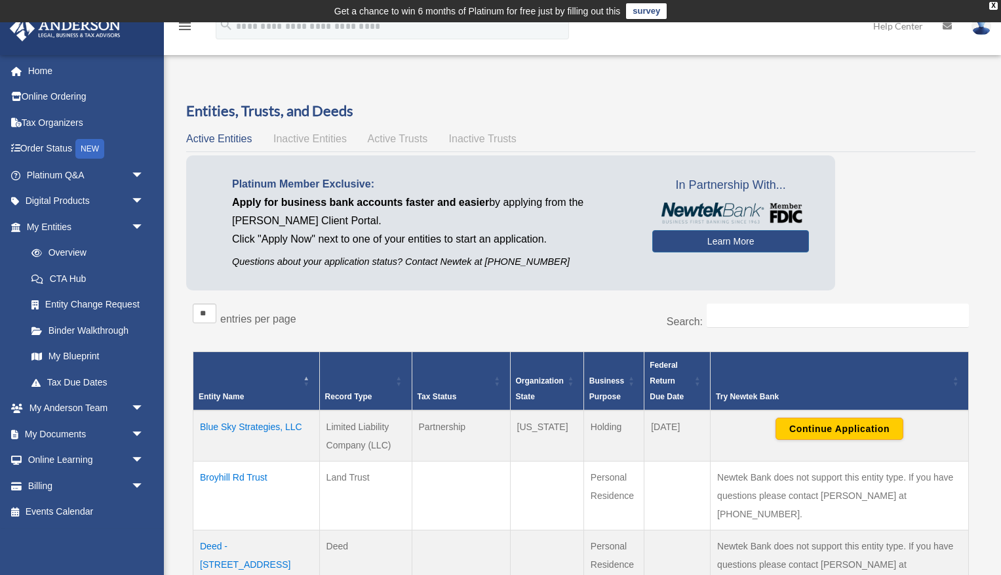
click at [248, 429] on td "Blue Sky Strategies, LLC" at bounding box center [256, 435] width 126 height 51
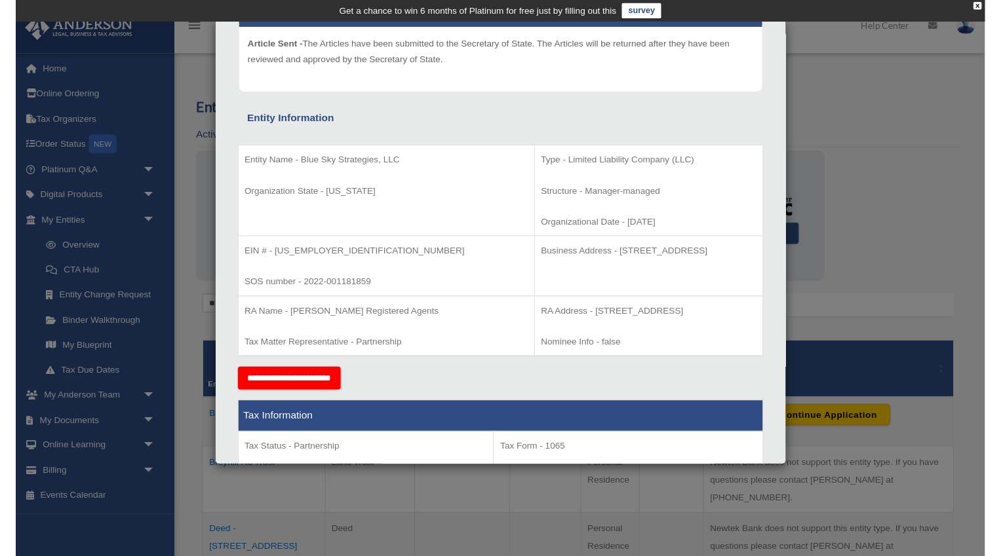
scroll to position [161, 0]
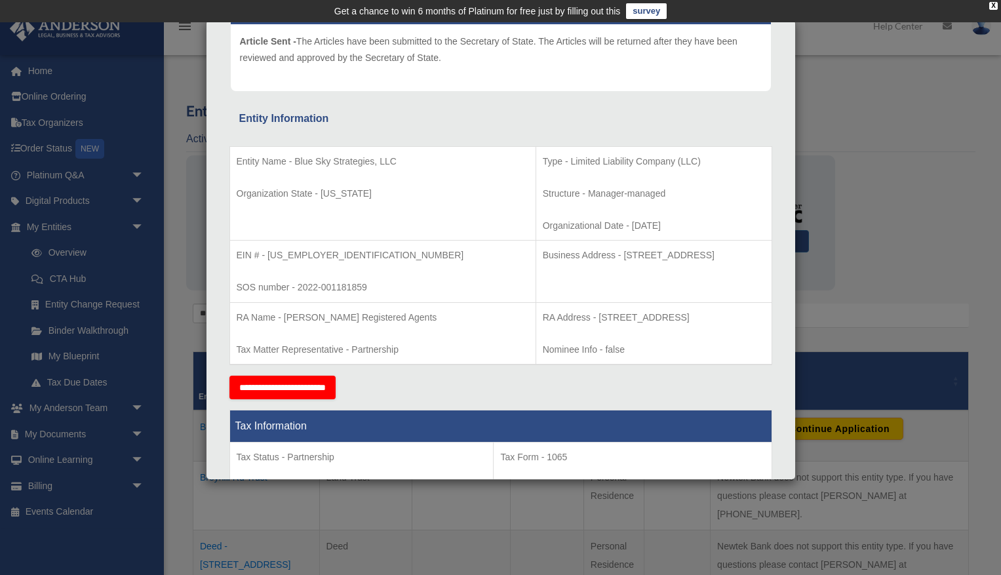
drag, startPoint x: 690, startPoint y: 254, endPoint x: 524, endPoint y: 256, distance: 166.5
click at [543, 256] on p "Business Address - [STREET_ADDRESS]" at bounding box center [654, 255] width 222 height 16
copy p "[STREET_ADDRESS]"
click at [899, 233] on div "Details × Articles Sent Organizational Date" at bounding box center [500, 287] width 1001 height 575
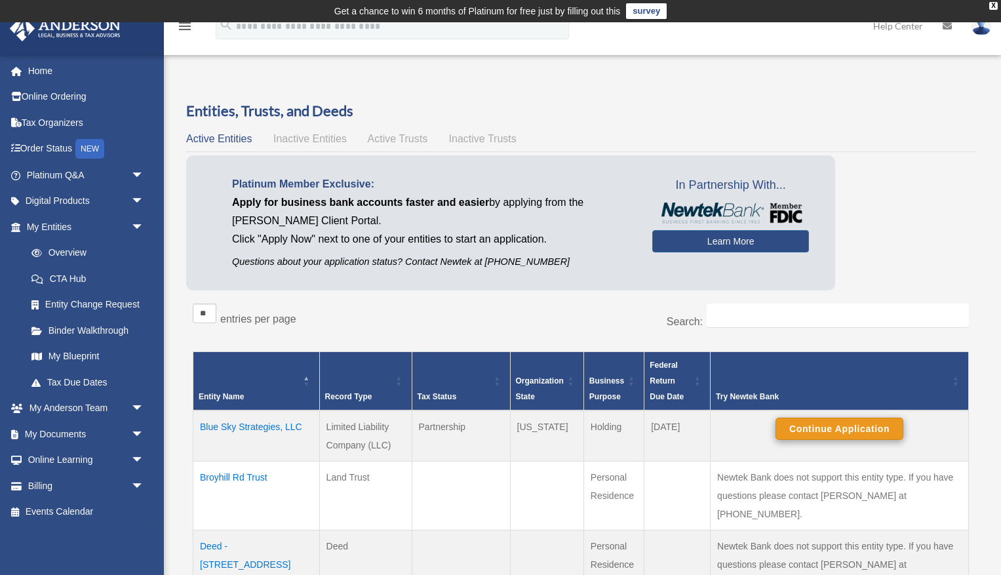
click at [813, 428] on button "Continue Application" at bounding box center [839, 428] width 128 height 22
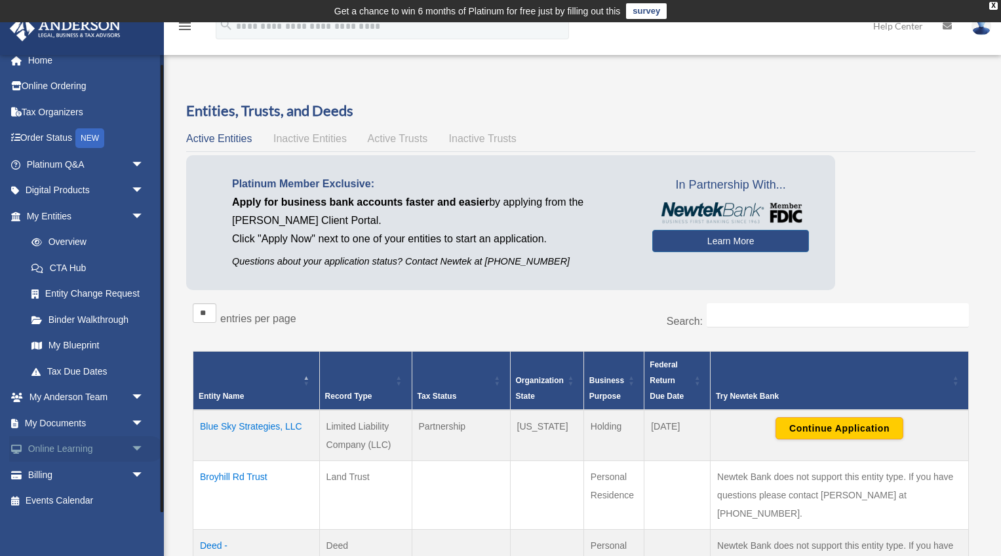
scroll to position [9, 0]
click at [82, 418] on link "My Documents arrow_drop_down" at bounding box center [86, 425] width 155 height 26
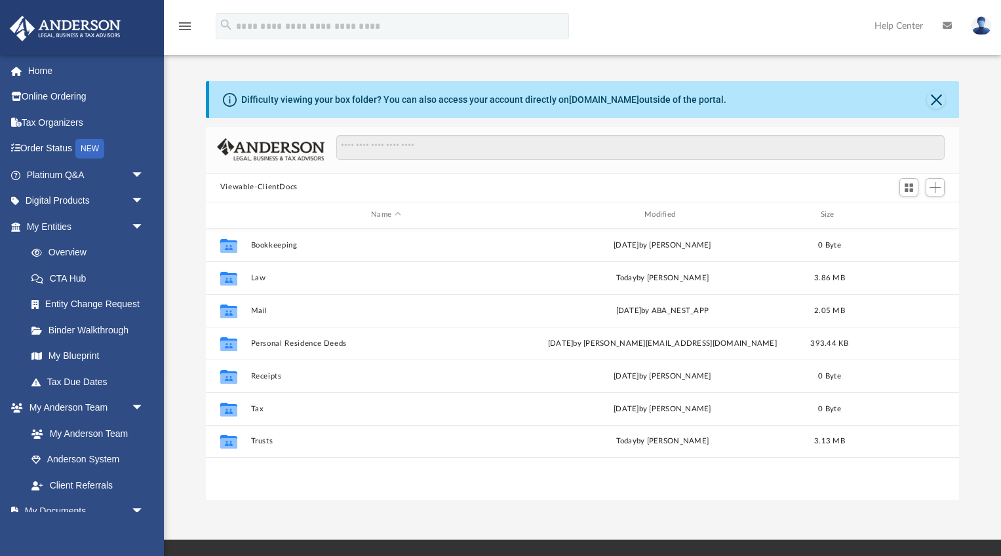
scroll to position [298, 754]
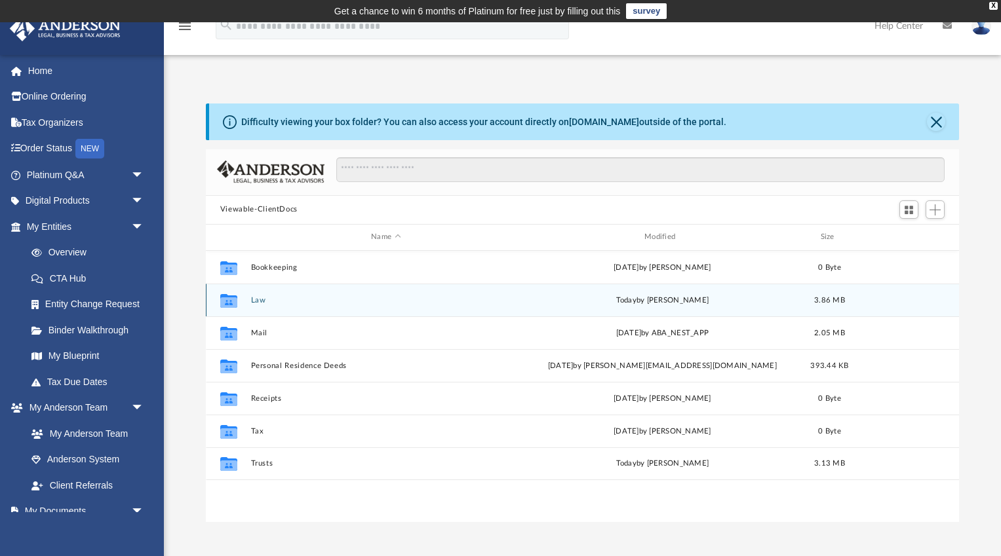
click at [233, 298] on icon "grid" at bounding box center [228, 302] width 17 height 10
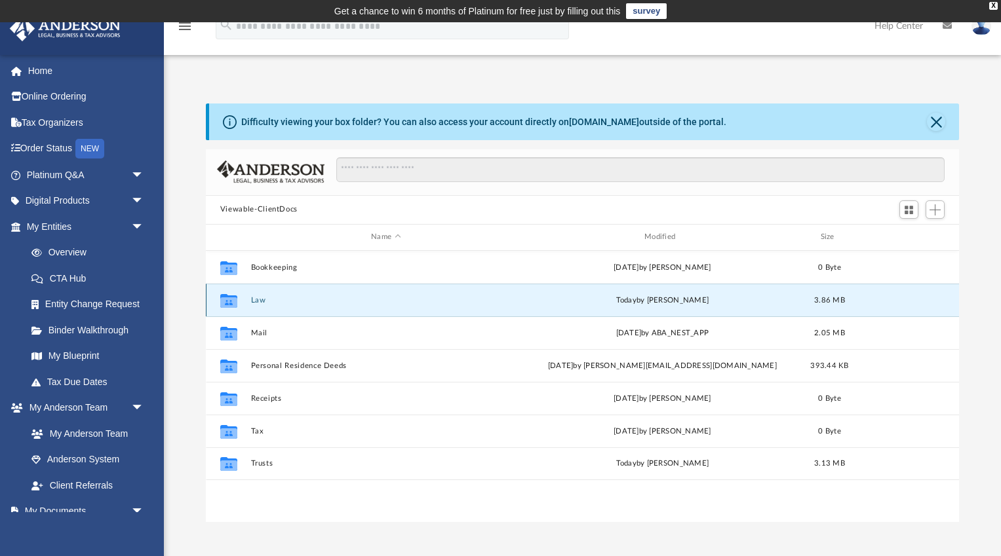
click at [231, 300] on icon "grid" at bounding box center [228, 302] width 17 height 10
click at [254, 301] on button "Law" at bounding box center [385, 300] width 271 height 9
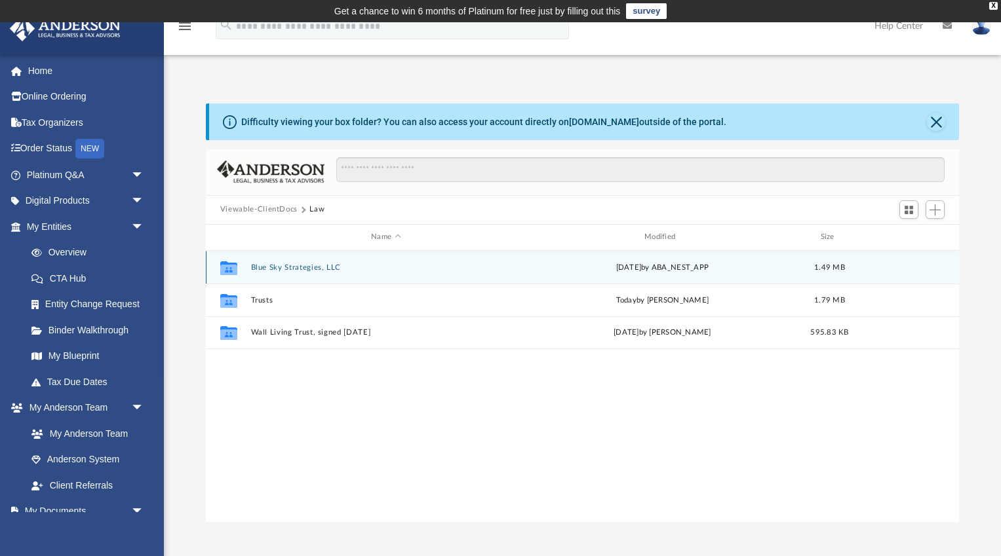
click at [286, 267] on button "Blue Sky Strategies, LLC" at bounding box center [385, 267] width 271 height 9
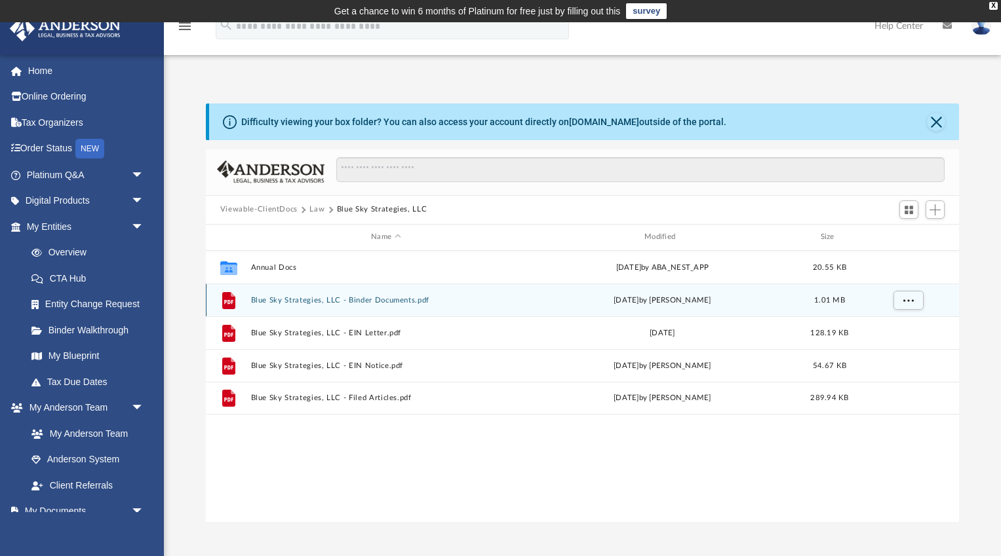
click at [368, 303] on button "Blue Sky Strategies, LLC - Binder Documents.pdf" at bounding box center [385, 300] width 271 height 9
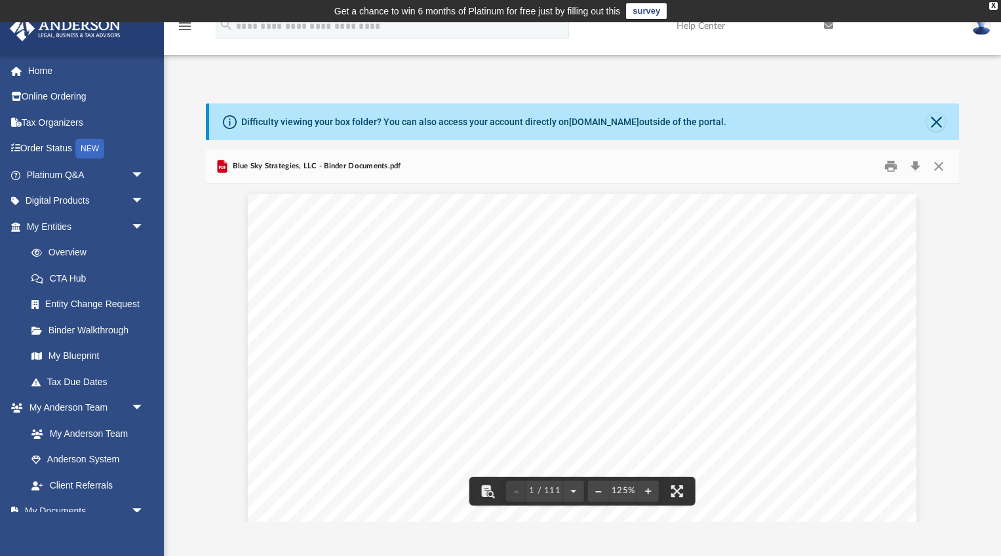
scroll to position [0, 0]
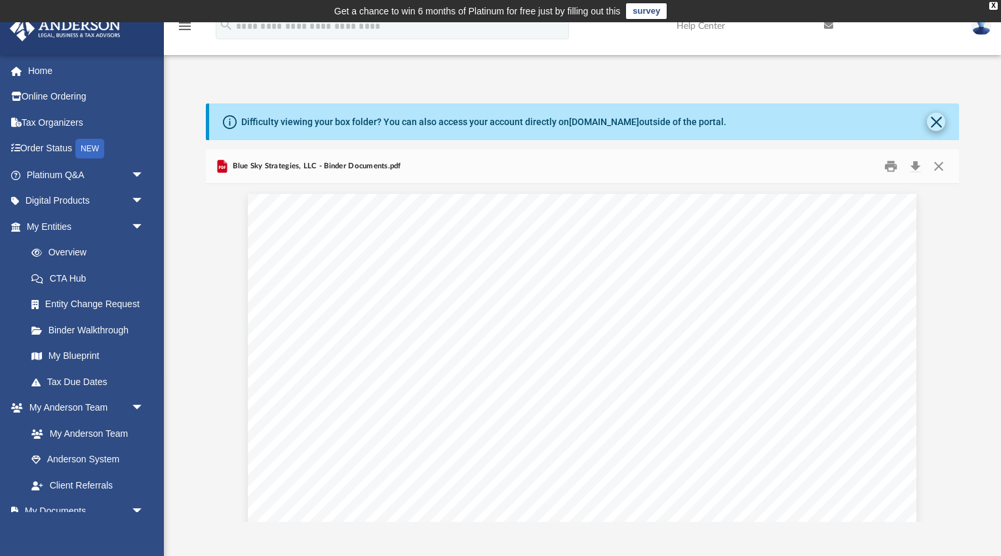
click at [935, 123] on button "Close" at bounding box center [936, 122] width 18 height 18
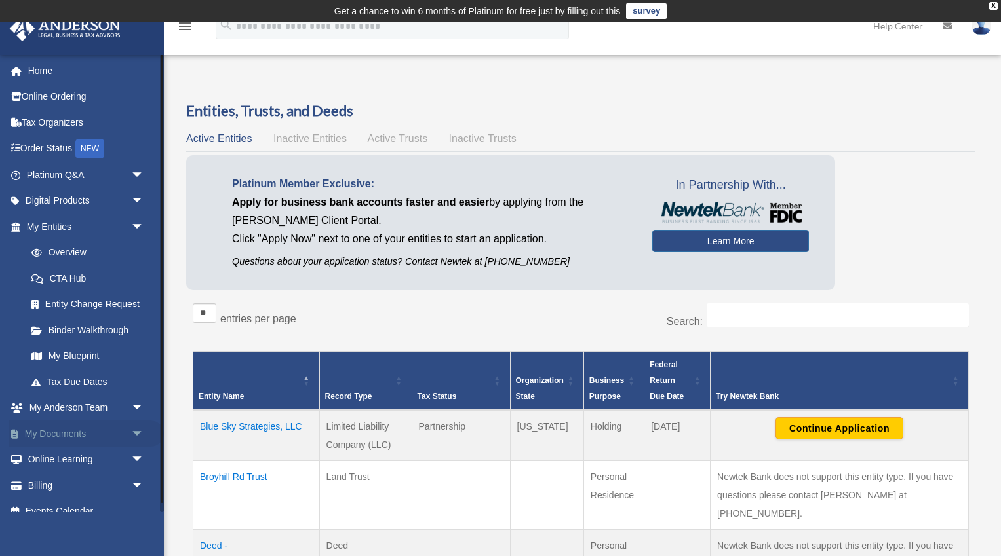
click at [67, 435] on link "My Documents arrow_drop_down" at bounding box center [86, 434] width 155 height 26
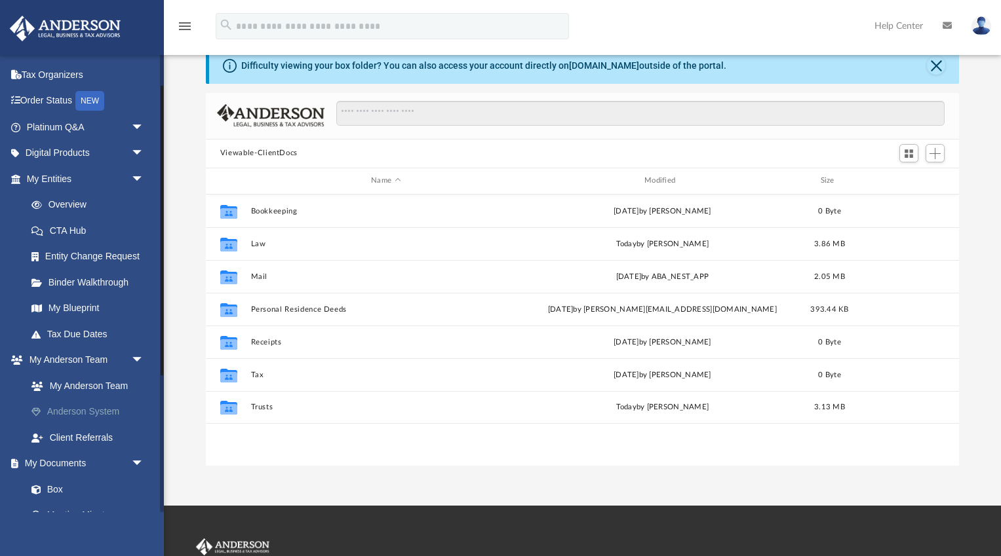
scroll to position [49, 0]
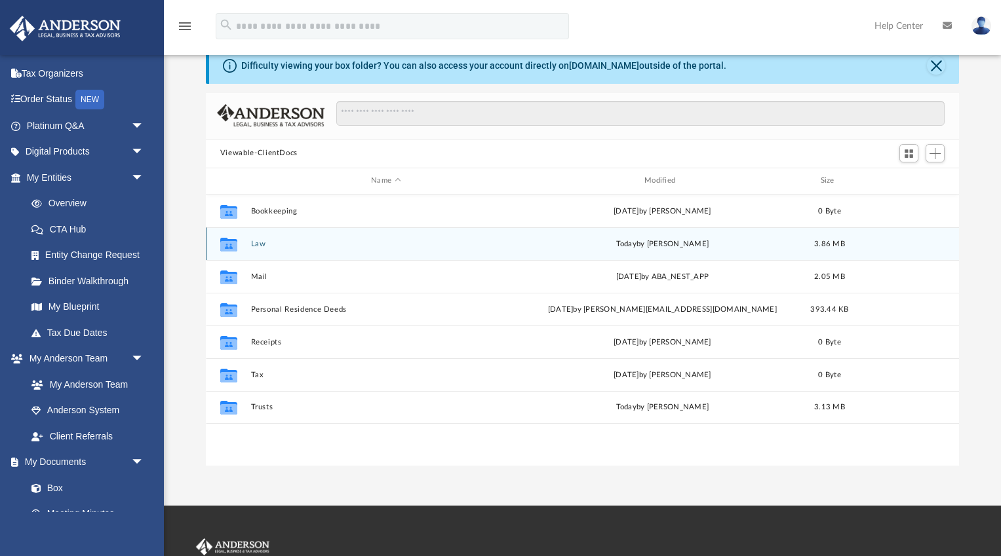
click at [258, 245] on button "Law" at bounding box center [385, 244] width 271 height 9
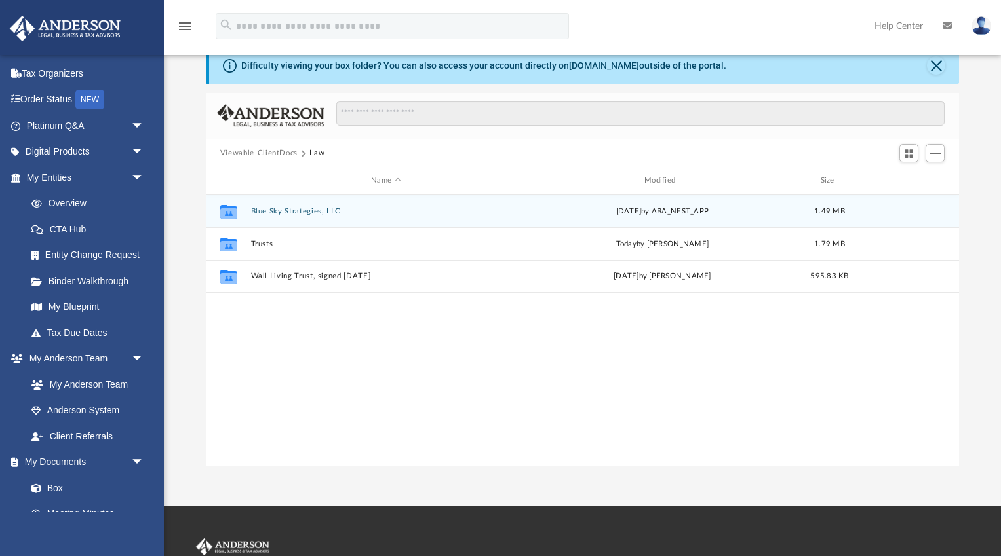
click at [282, 209] on button "Blue Sky Strategies, LLC" at bounding box center [385, 211] width 271 height 9
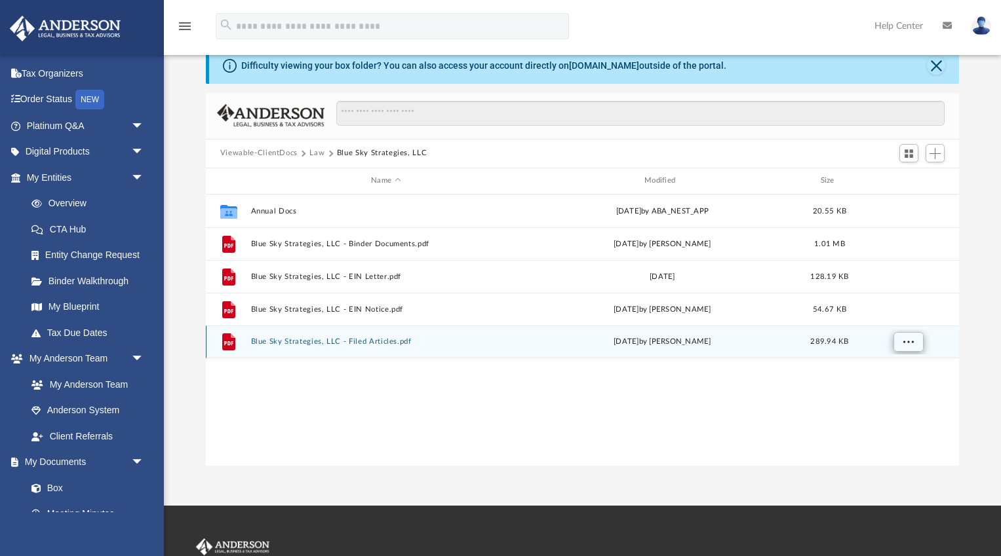
click at [913, 343] on span "More options" at bounding box center [907, 341] width 10 height 7
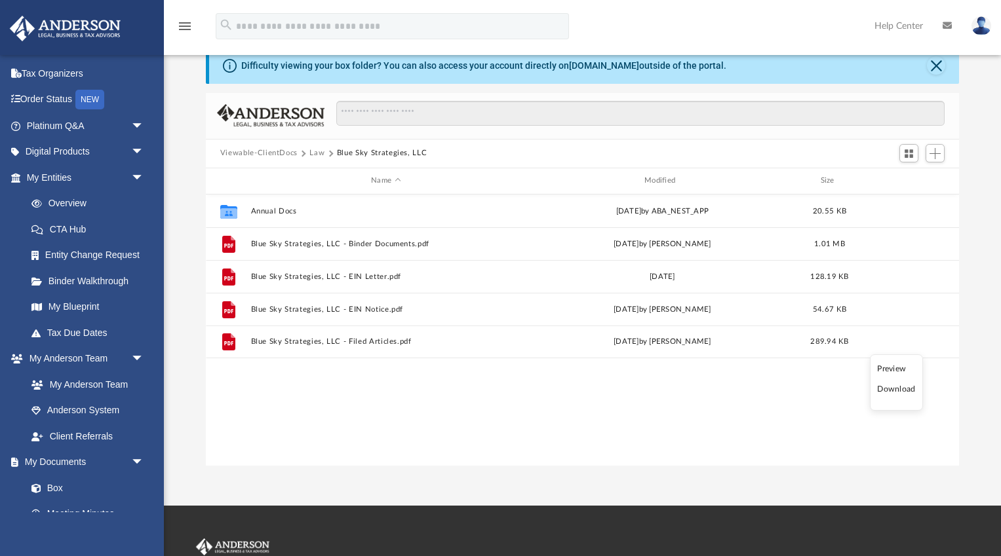
click at [901, 391] on li "Download" at bounding box center [896, 390] width 38 height 14
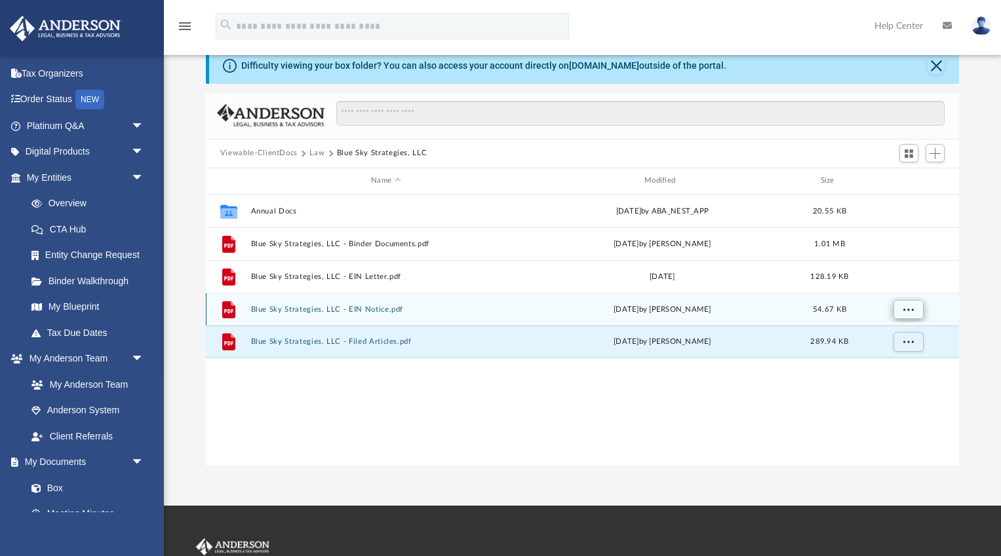
click at [912, 309] on span "More options" at bounding box center [907, 308] width 10 height 7
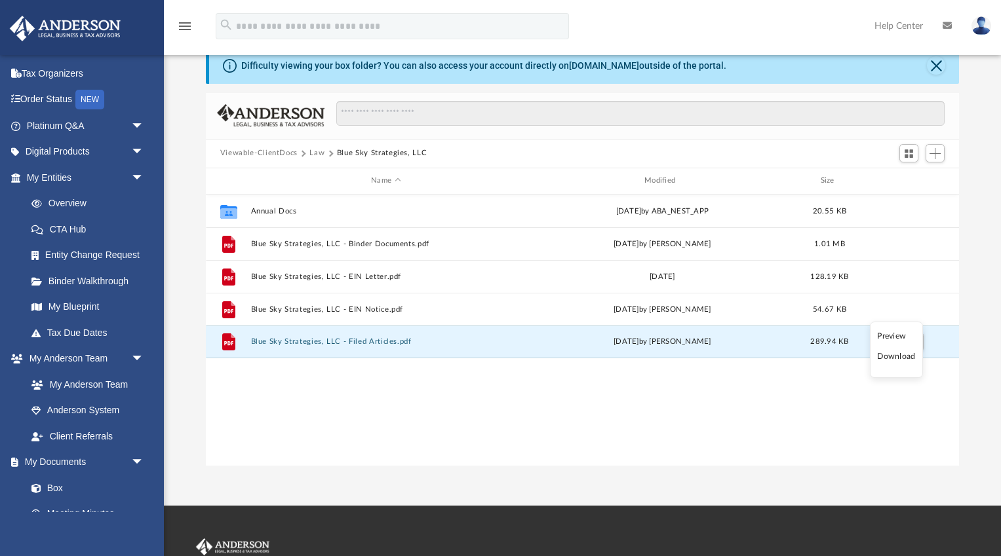
click at [901, 358] on li "Download" at bounding box center [896, 357] width 38 height 14
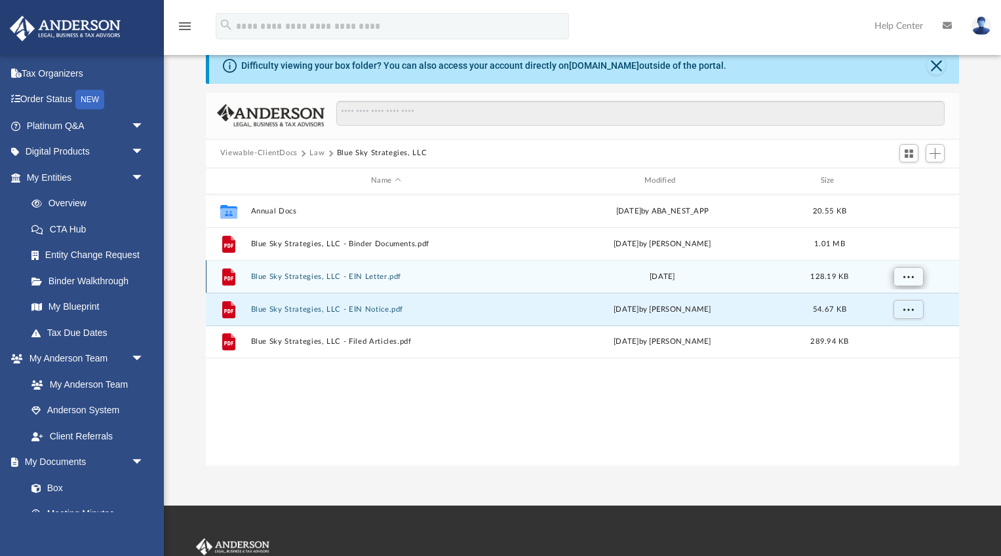
click at [907, 277] on span "More options" at bounding box center [907, 276] width 10 height 7
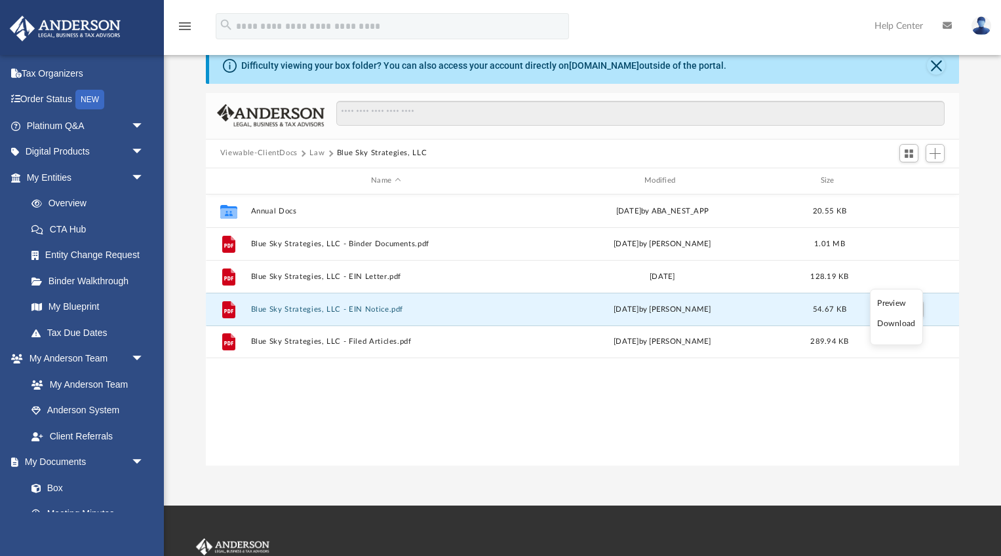
click at [898, 326] on li "Download" at bounding box center [896, 324] width 38 height 14
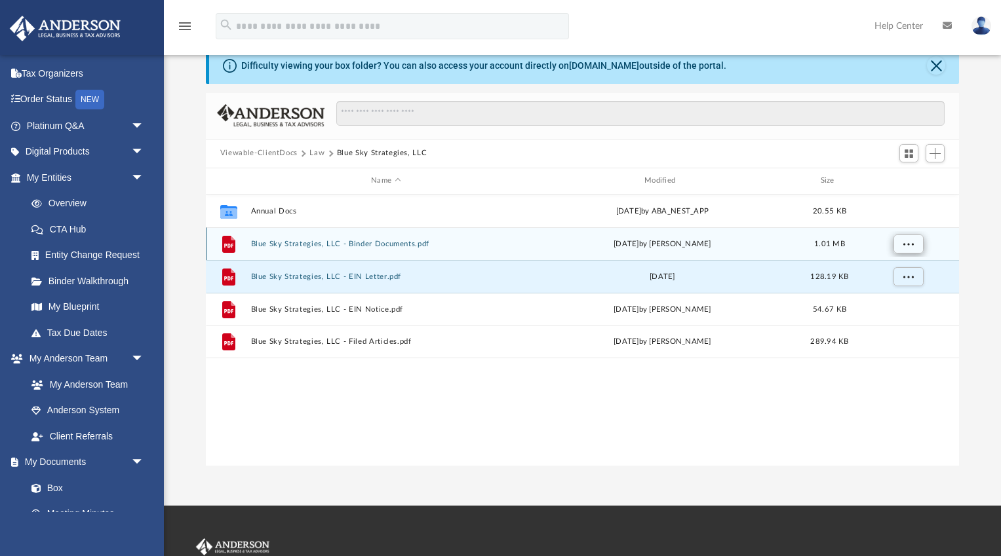
click at [908, 244] on span "More options" at bounding box center [907, 243] width 10 height 7
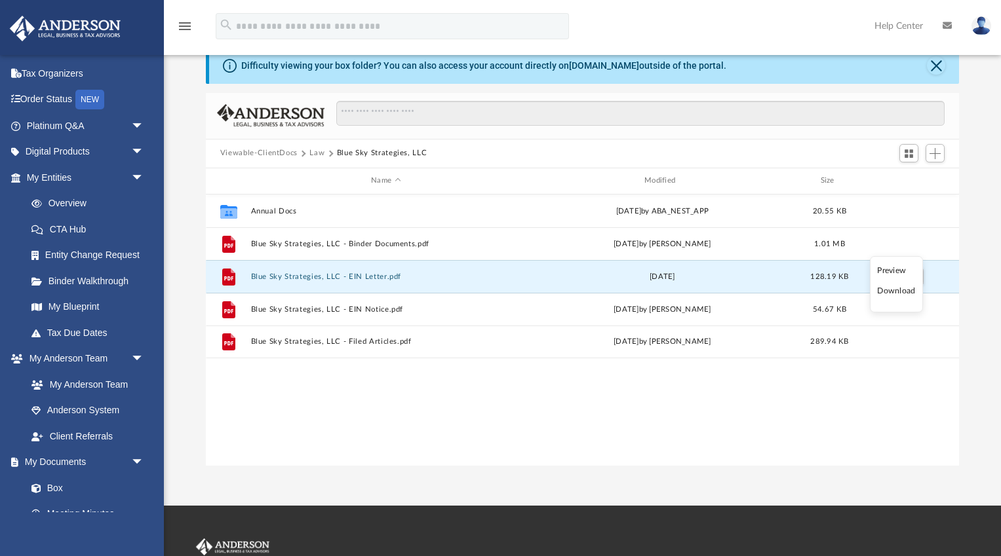
click at [901, 288] on li "Download" at bounding box center [896, 291] width 38 height 14
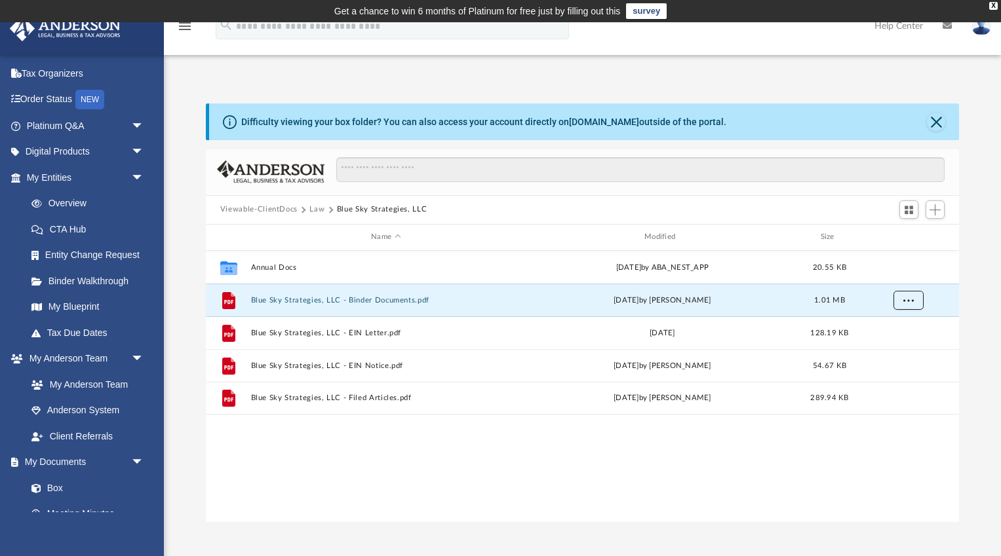
scroll to position [0, 0]
click at [937, 121] on button "Close" at bounding box center [936, 122] width 18 height 18
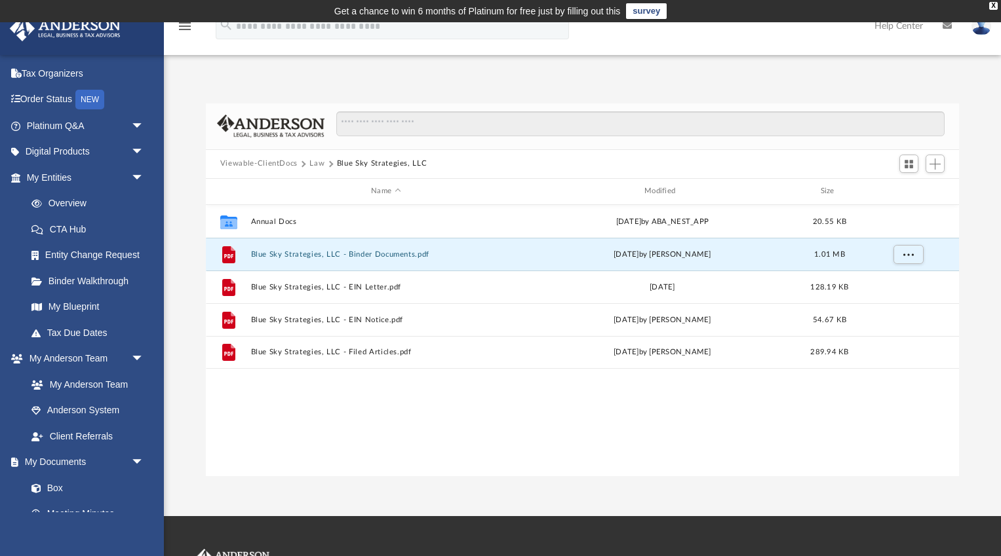
click at [361, 442] on div "Collaborated Folder Annual Docs Tue Oct 8 2024 by ABA_NEST_APP 20.55 KB File Bl…" at bounding box center [582, 340] width 753 height 271
